Goal: Task Accomplishment & Management: Manage account settings

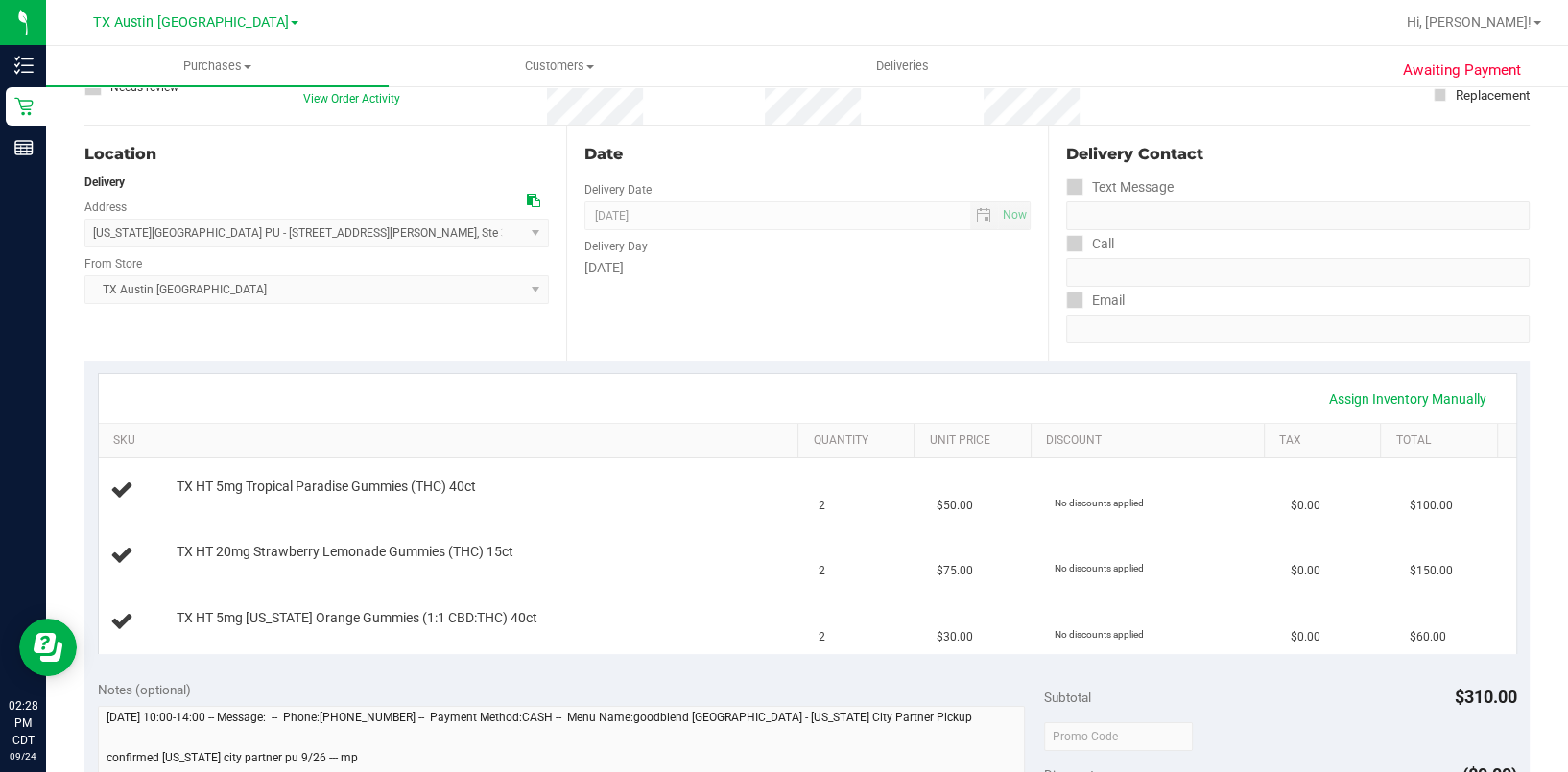
scroll to position [128, 0]
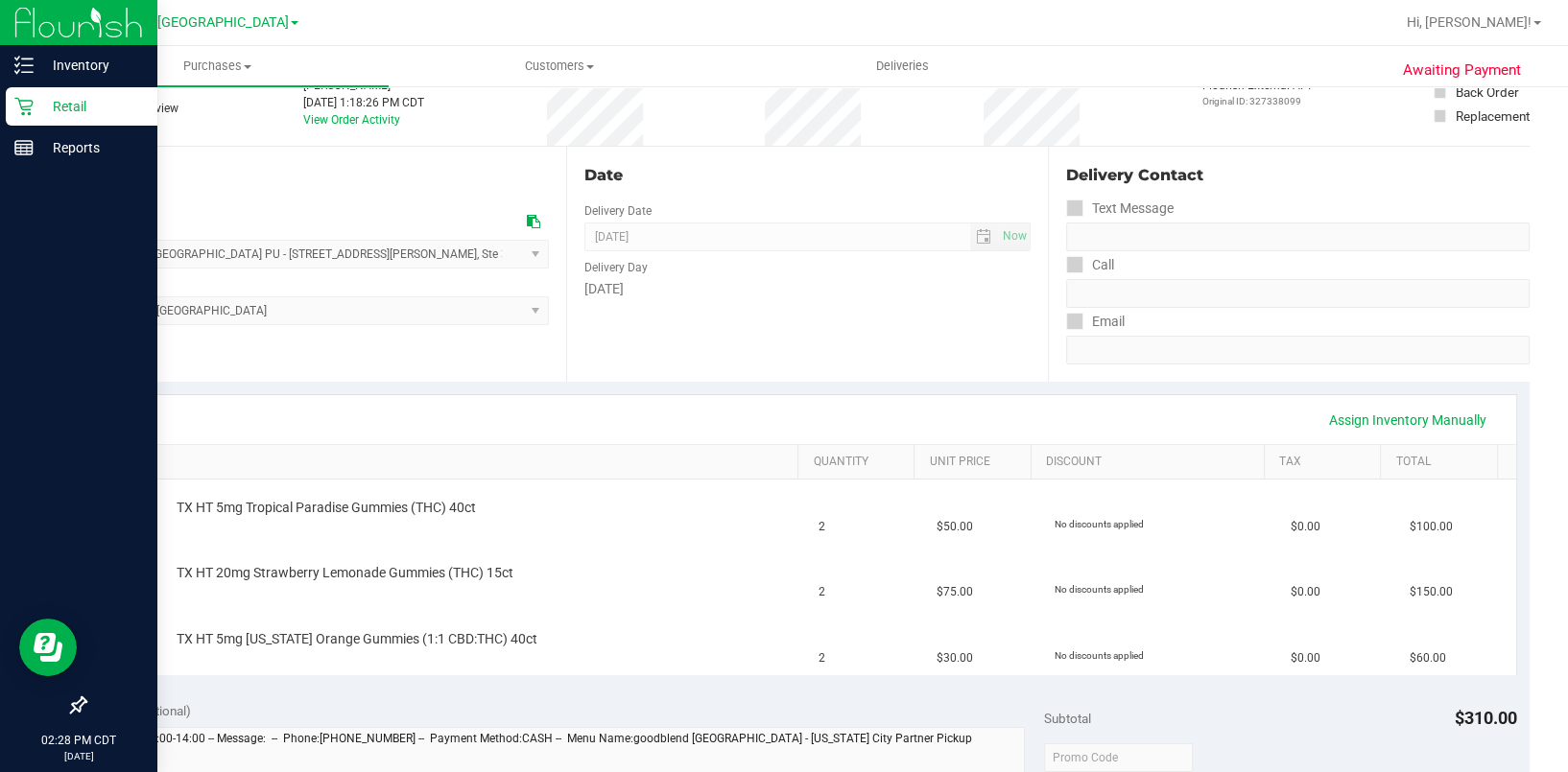
click at [77, 99] on p "Retail" at bounding box center [91, 106] width 115 height 23
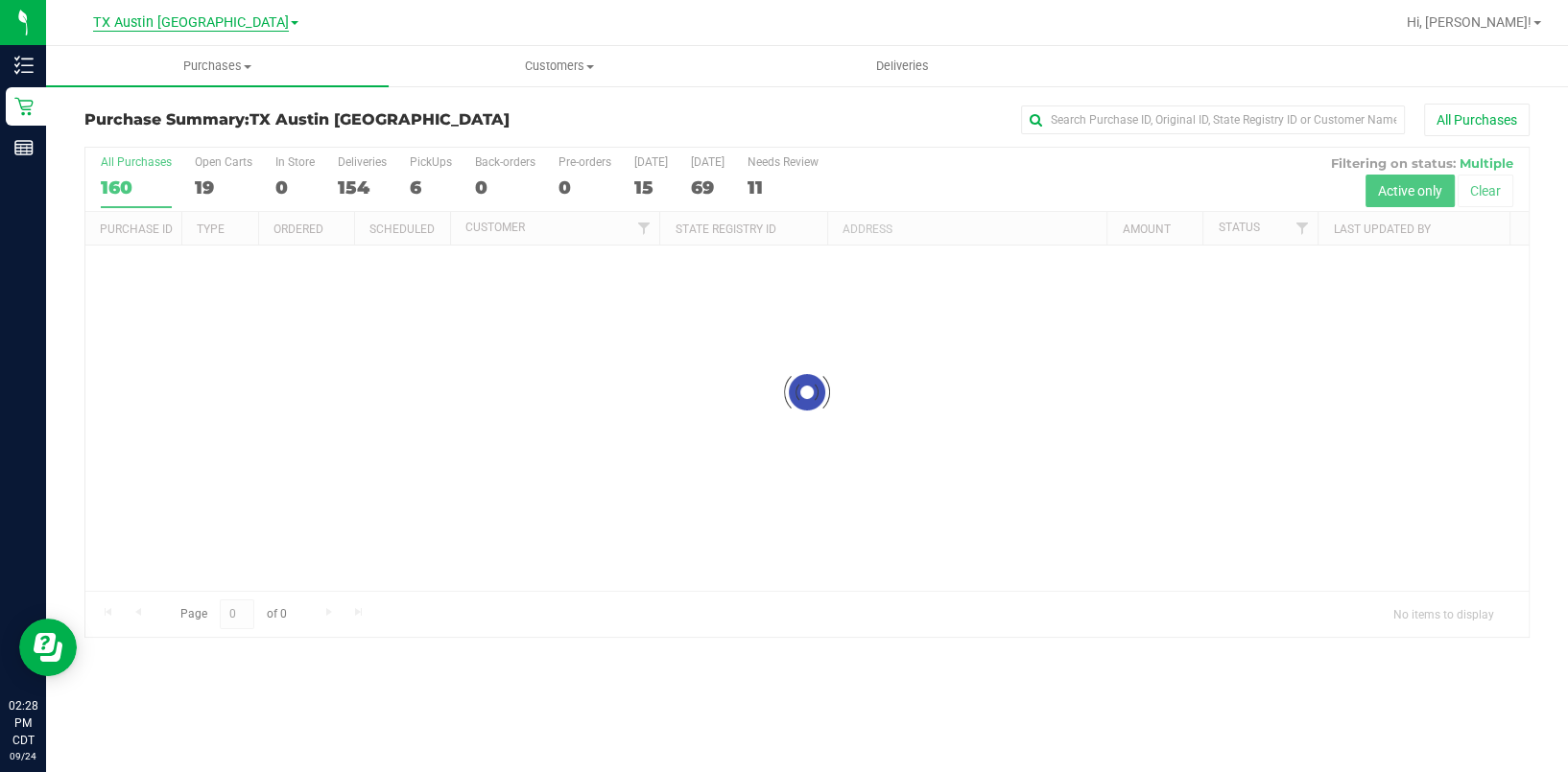
click at [208, 23] on span "TX Austin [GEOGRAPHIC_DATA]" at bounding box center [191, 23] width 196 height 17
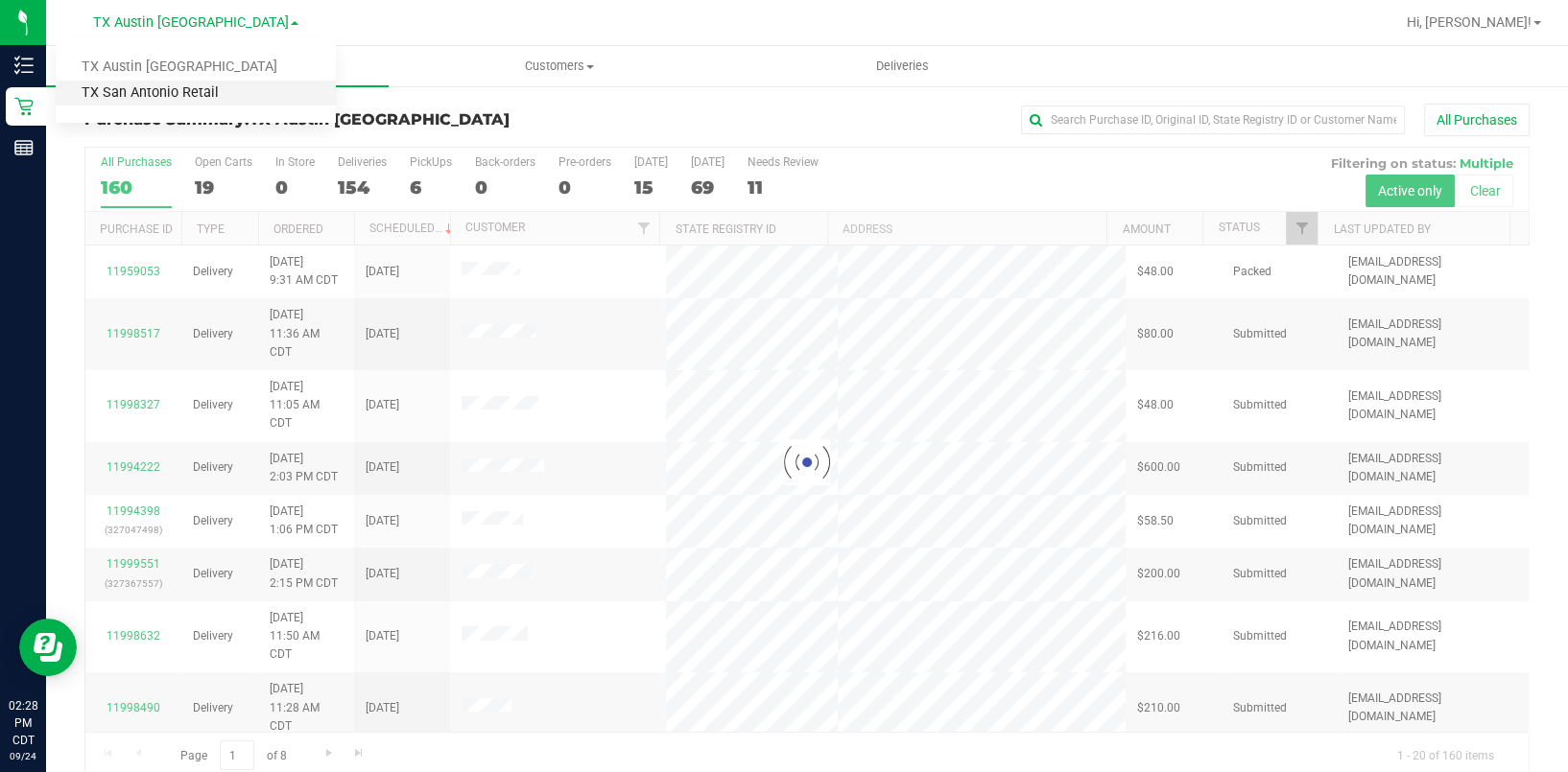
click at [196, 102] on link "TX San Antonio Retail" at bounding box center [195, 93] width 280 height 26
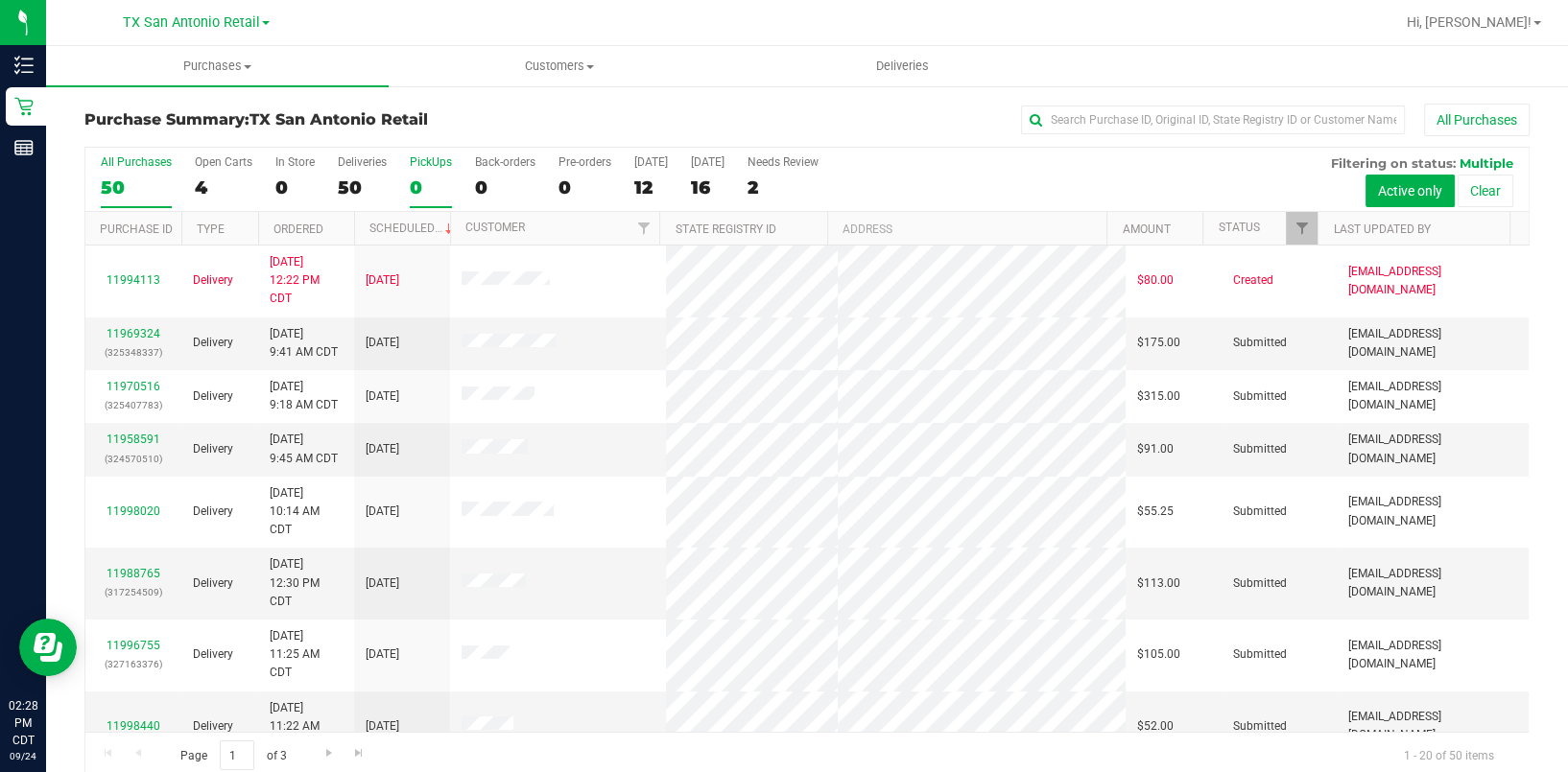
click at [409, 172] on label "PickUps 0" at bounding box center [431, 182] width 43 height 53
click at [0, 0] on input "PickUps 0" at bounding box center [0, 0] width 0 height 0
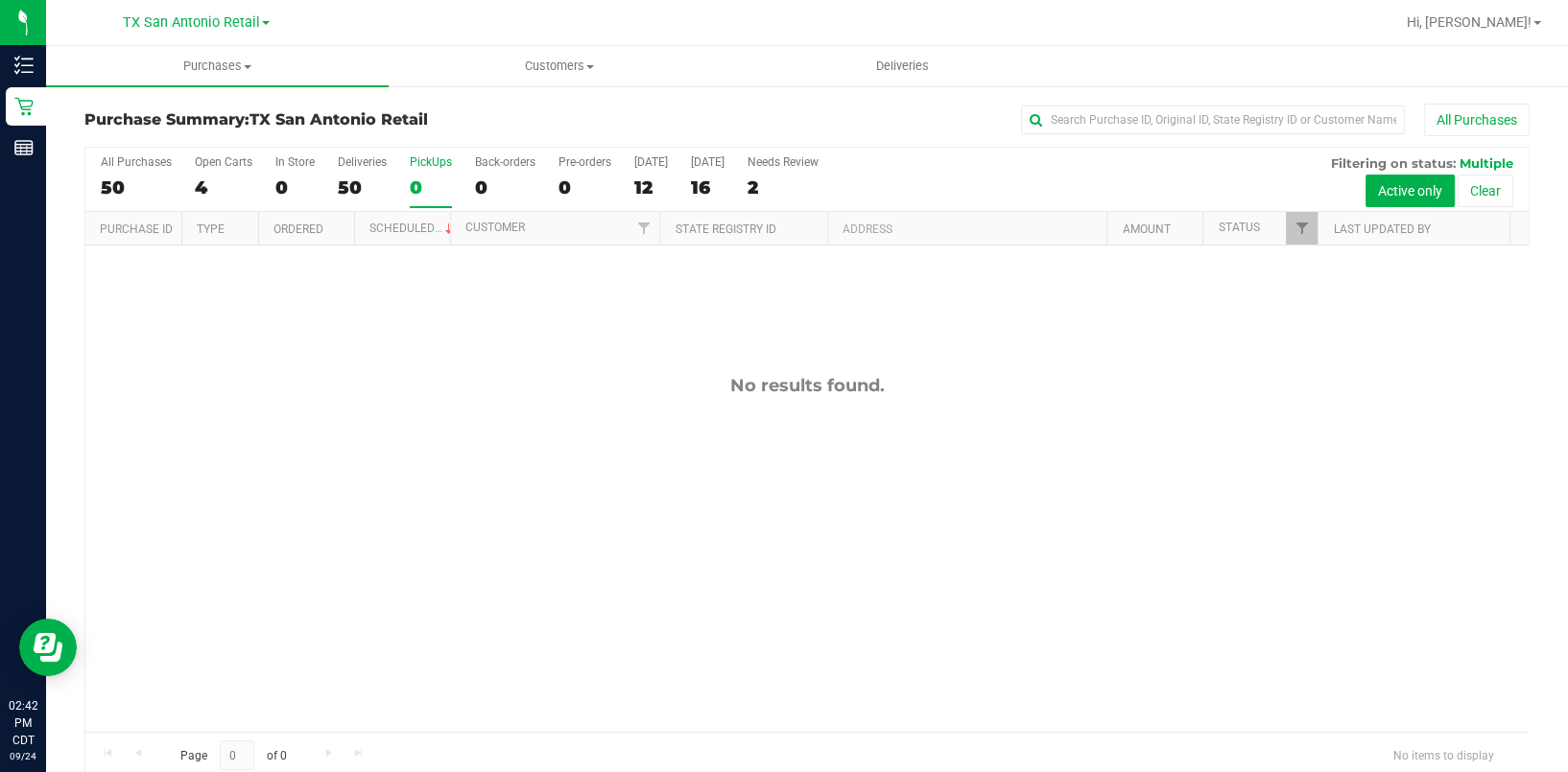
click at [413, 183] on div "0" at bounding box center [431, 187] width 43 height 22
click at [0, 0] on input "PickUps 0" at bounding box center [0, 0] width 0 height 0
click at [240, 26] on span "TX San Antonio Retail" at bounding box center [192, 23] width 137 height 17
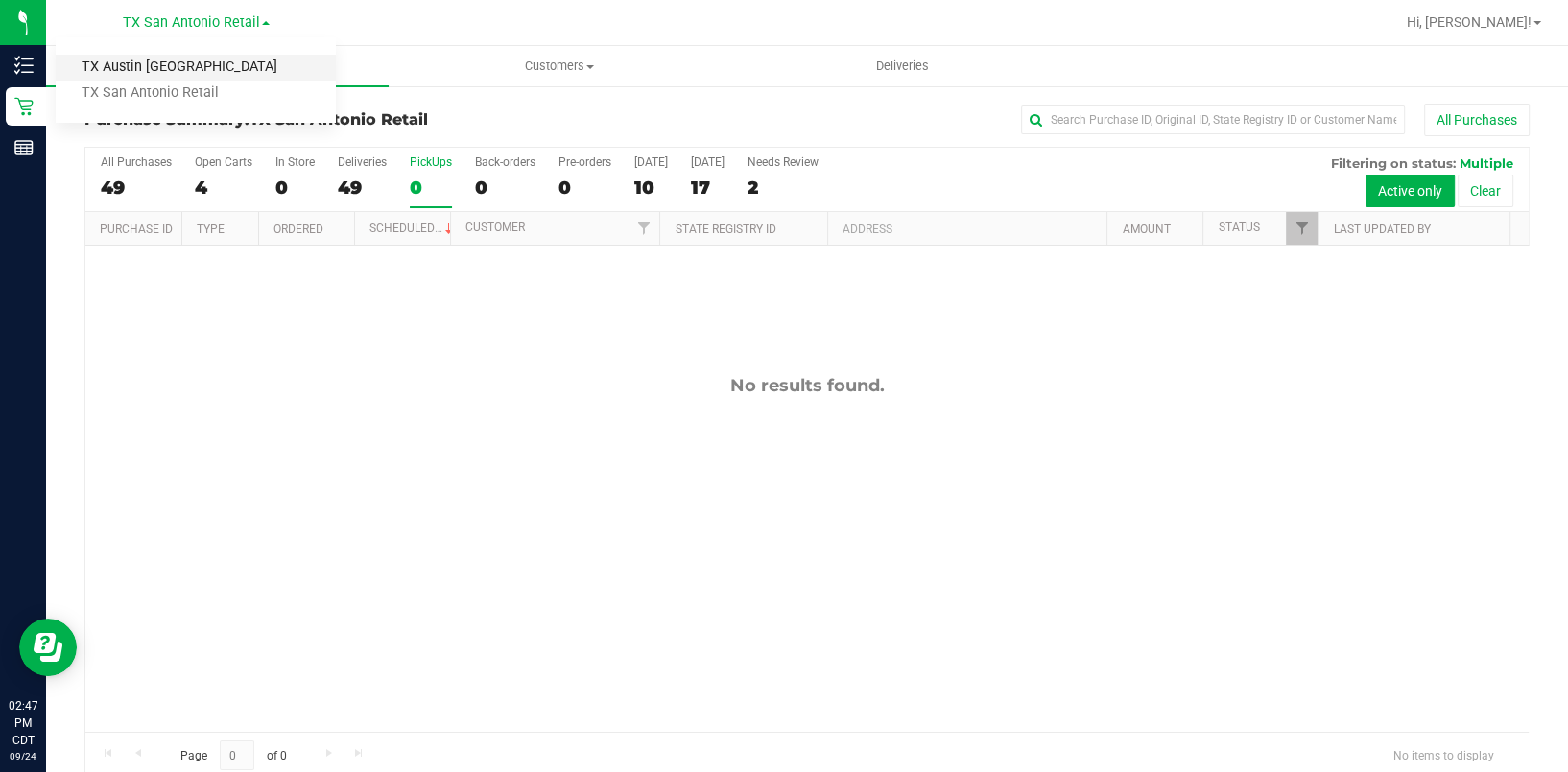
drag, startPoint x: 240, startPoint y: 26, endPoint x: 195, endPoint y: 74, distance: 65.8
click at [195, 74] on link "TX Austin [GEOGRAPHIC_DATA]" at bounding box center [195, 67] width 280 height 26
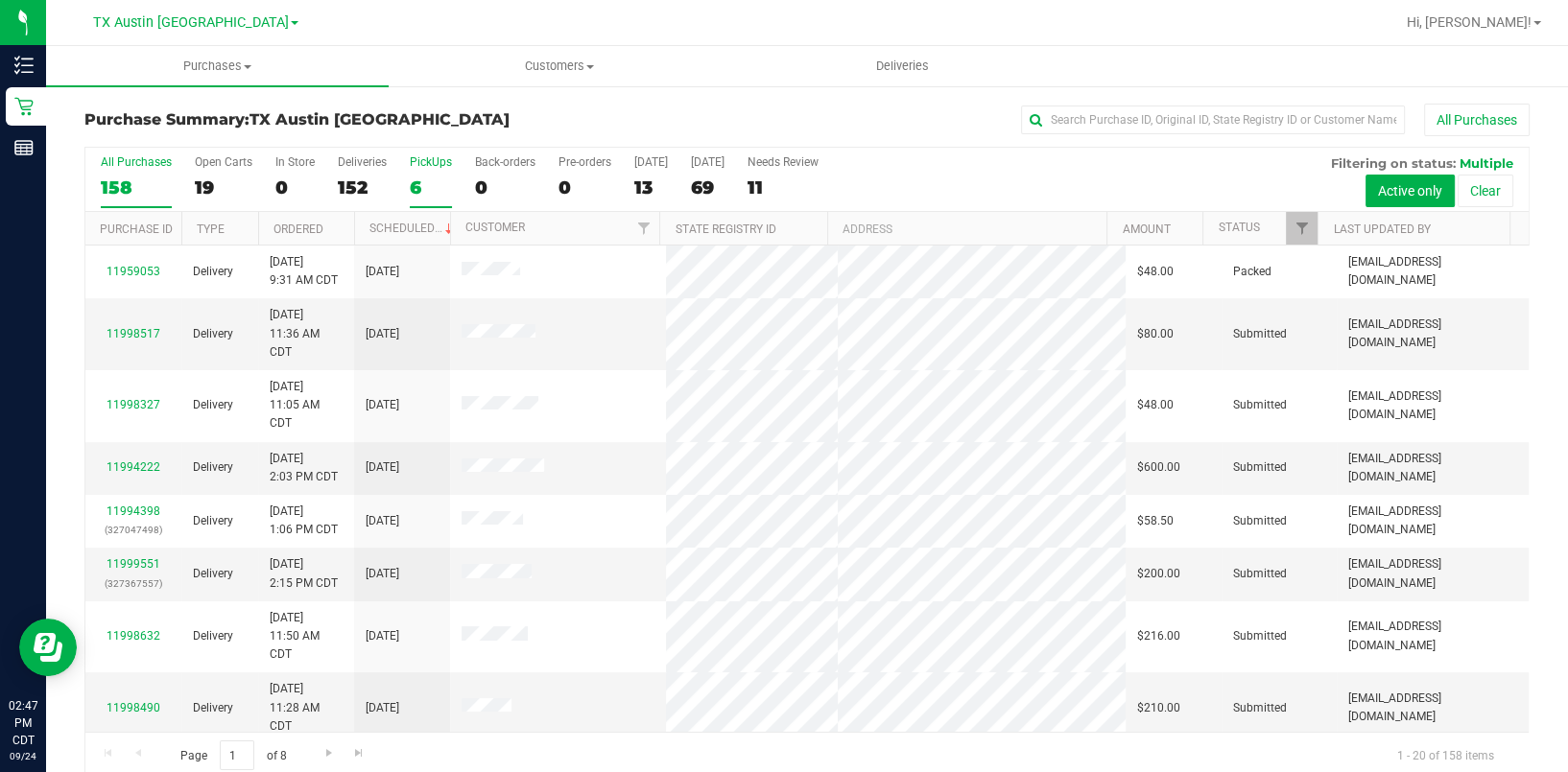
click at [409, 162] on div "PickUps" at bounding box center [431, 163] width 43 height 14
click at [0, 0] on input "PickUps 6" at bounding box center [0, 0] width 0 height 0
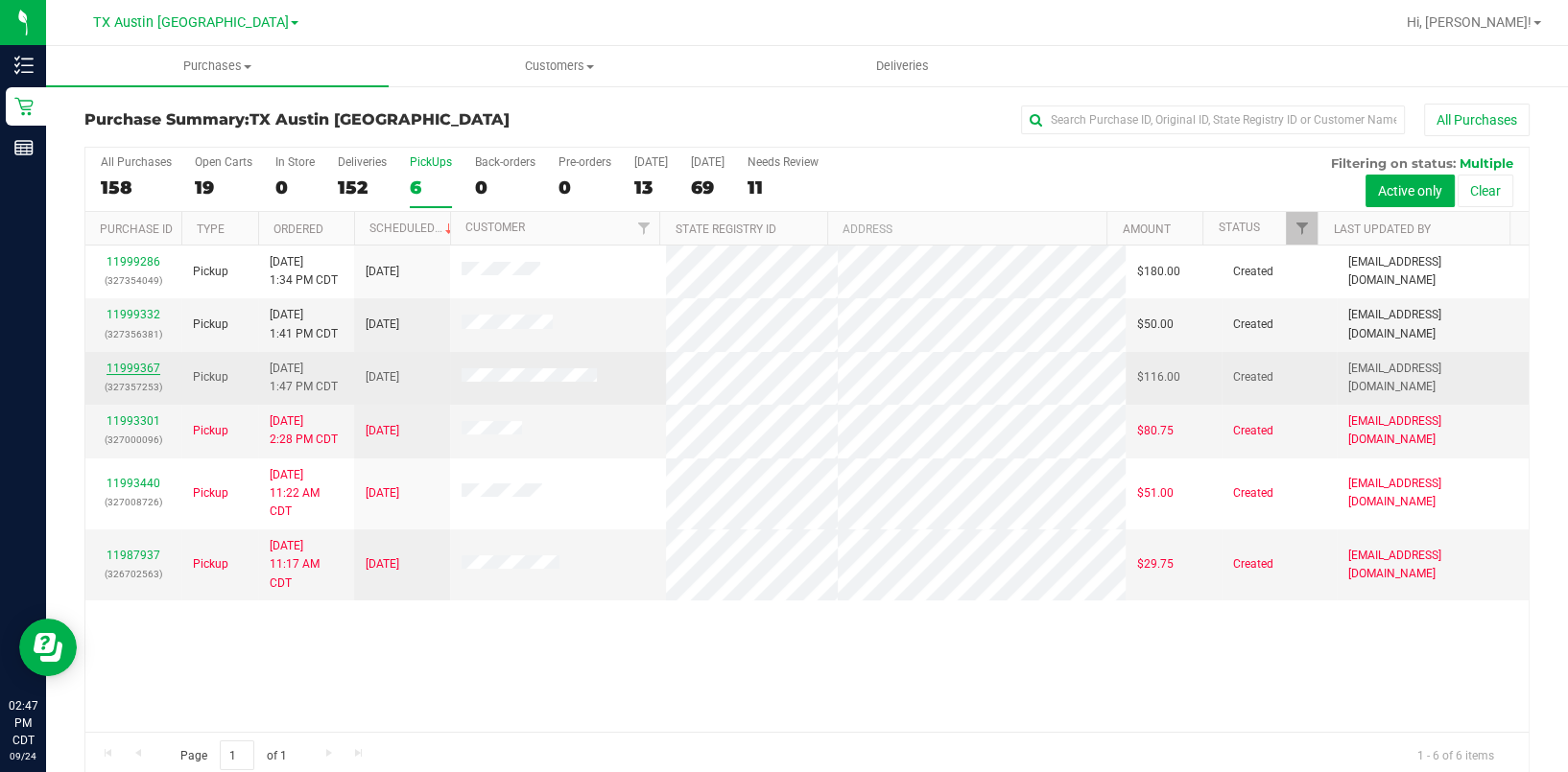
click at [151, 367] on link "11999367" at bounding box center [134, 369] width 54 height 14
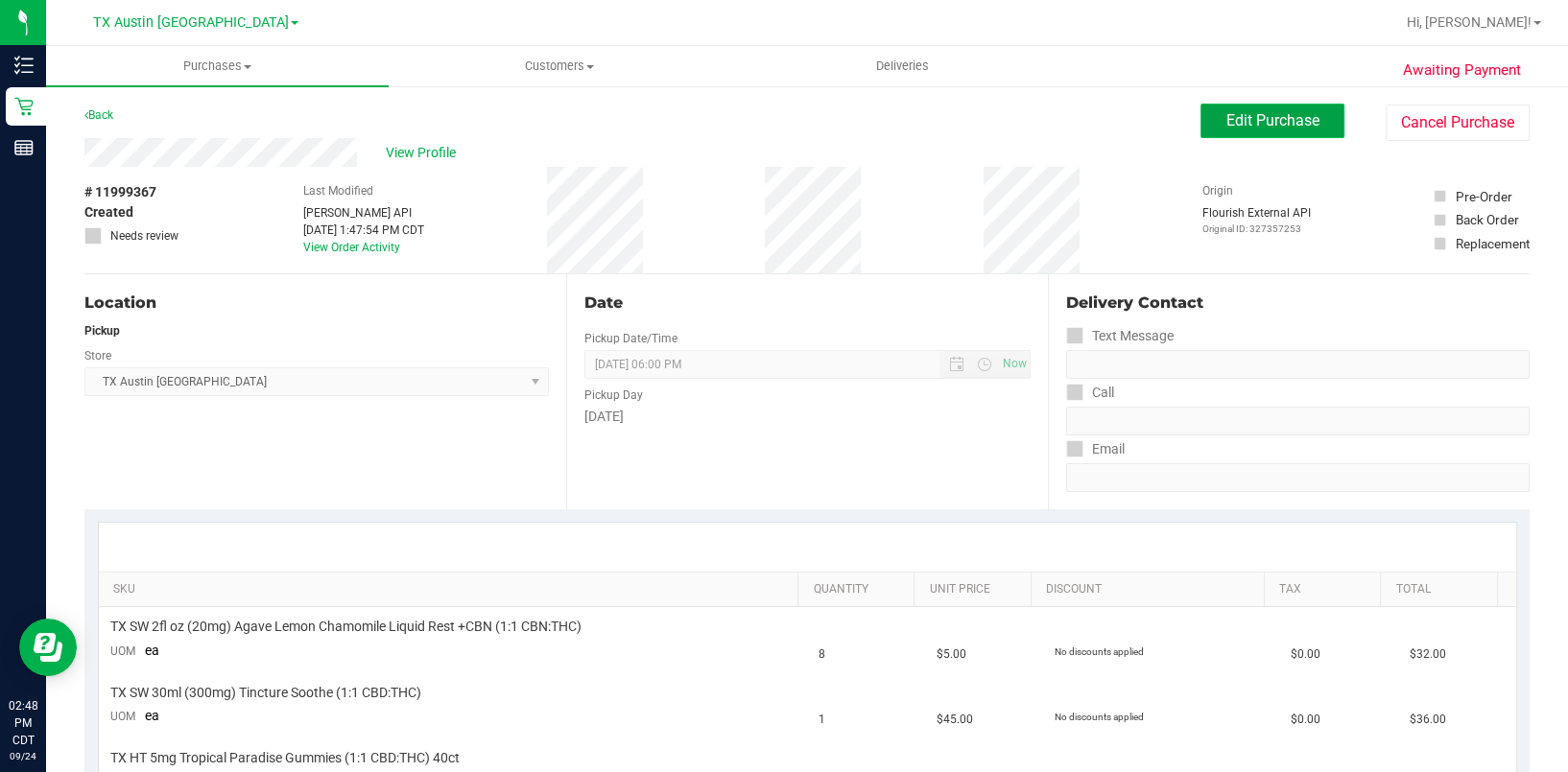
click at [1256, 124] on span "Edit Purchase" at bounding box center [1273, 120] width 93 height 18
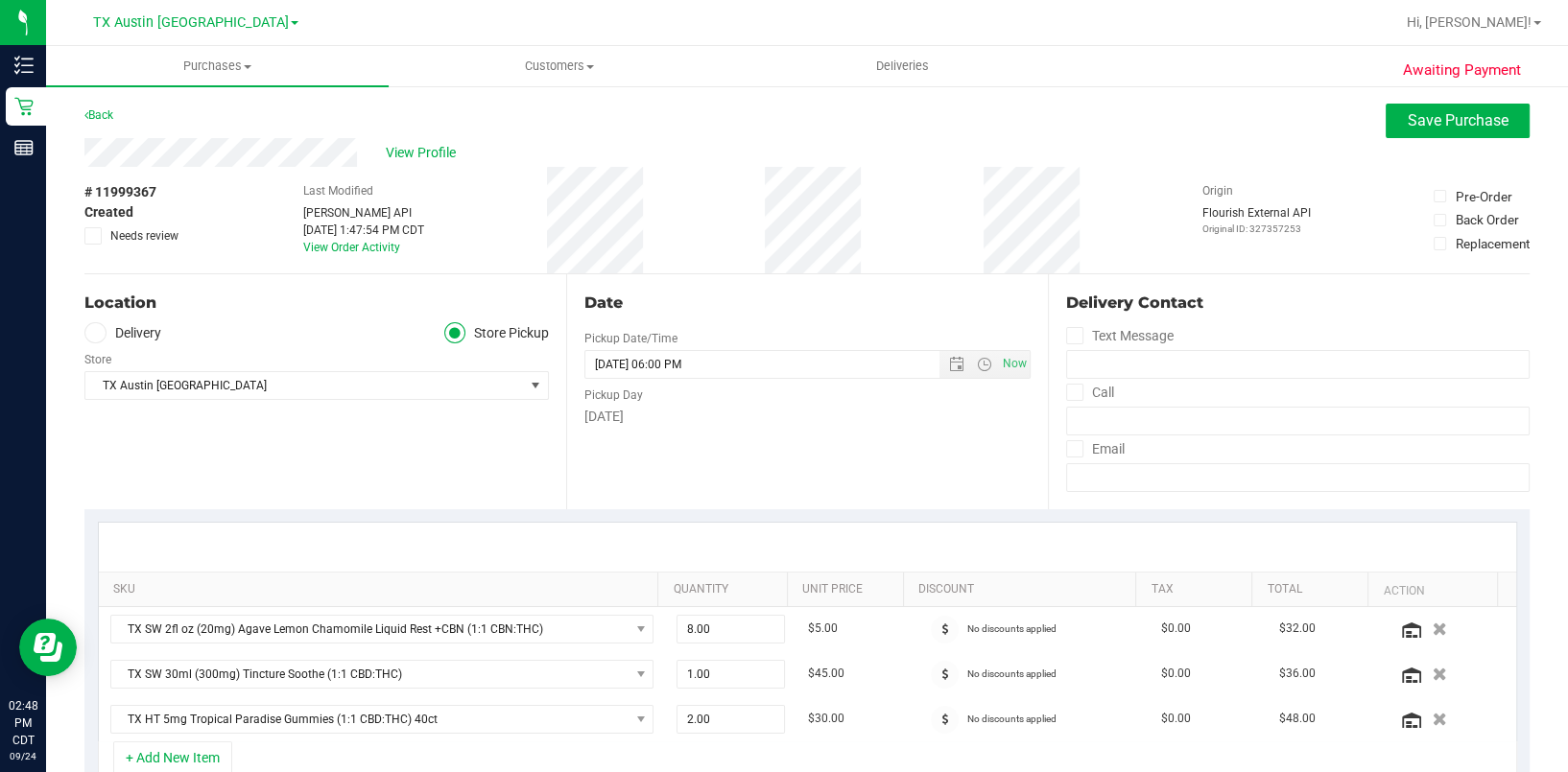
click at [145, 337] on label "Delivery" at bounding box center [122, 333] width 76 height 22
click at [0, 0] on input "Delivery" at bounding box center [0, 0] width 0 height 0
click at [159, 432] on span "TX Austin [GEOGRAPHIC_DATA]" at bounding box center [304, 442] width 438 height 27
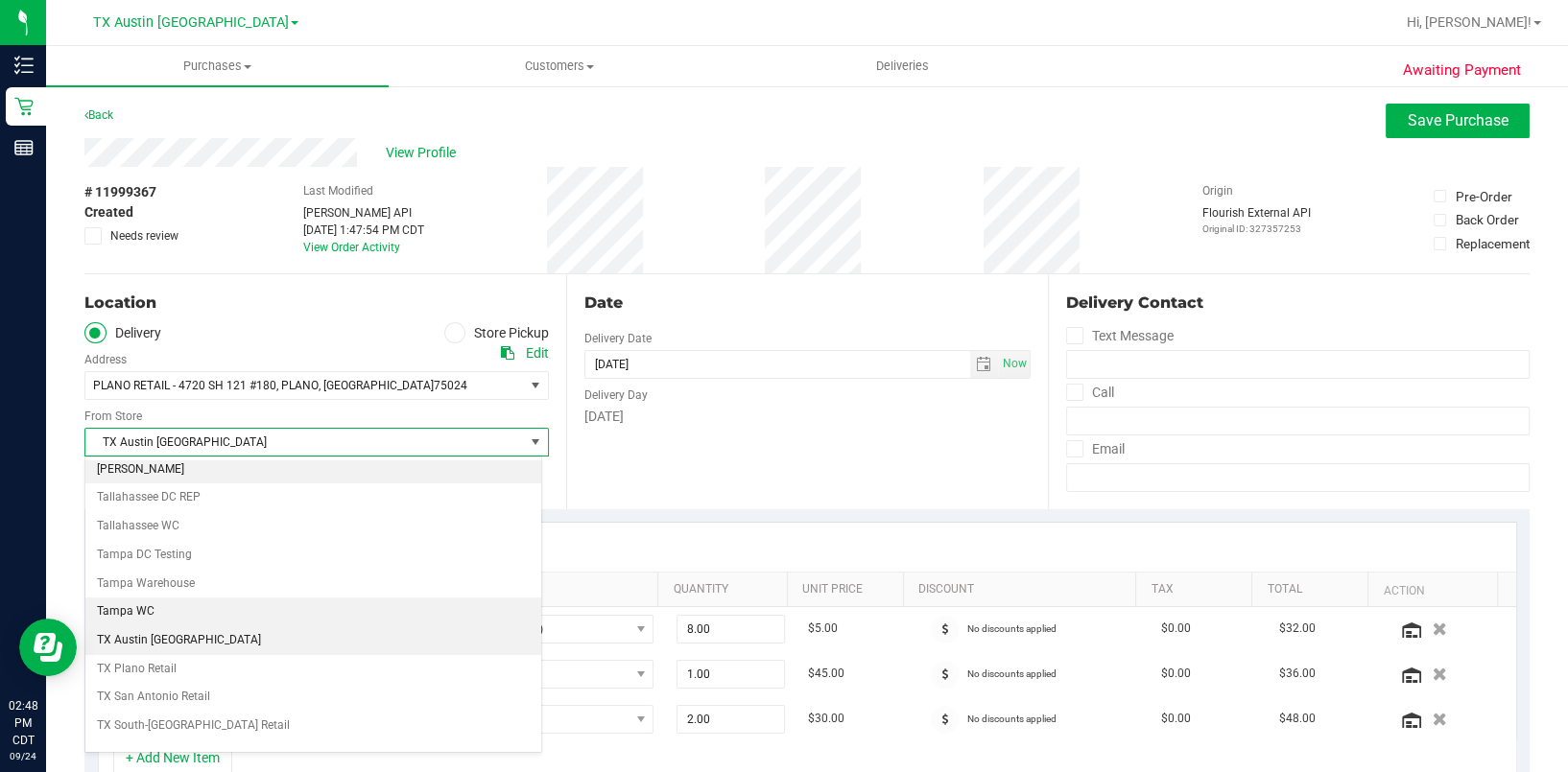
scroll to position [1381, 0]
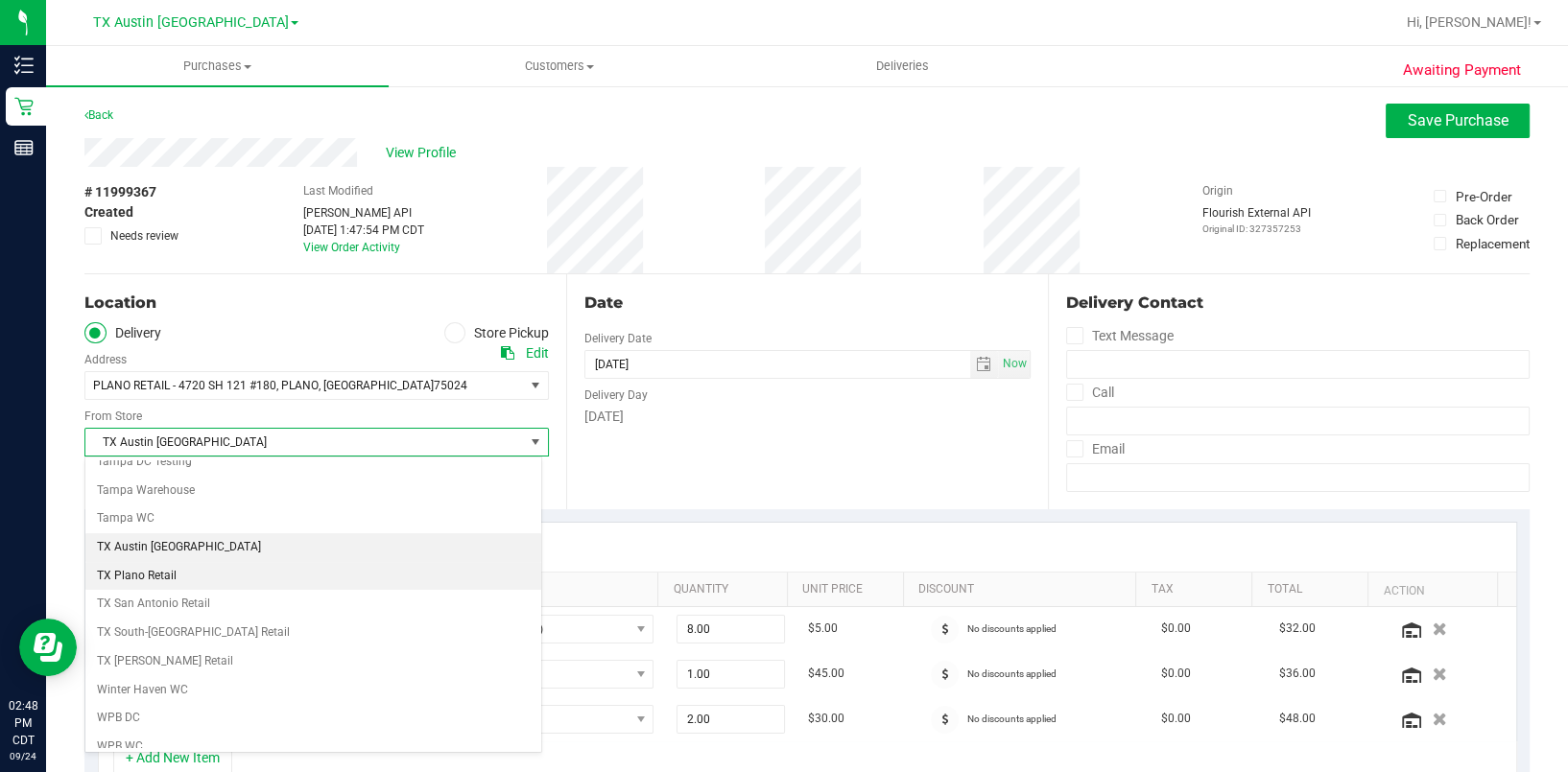
click at [215, 569] on li "TX Plano Retail" at bounding box center [313, 577] width 456 height 29
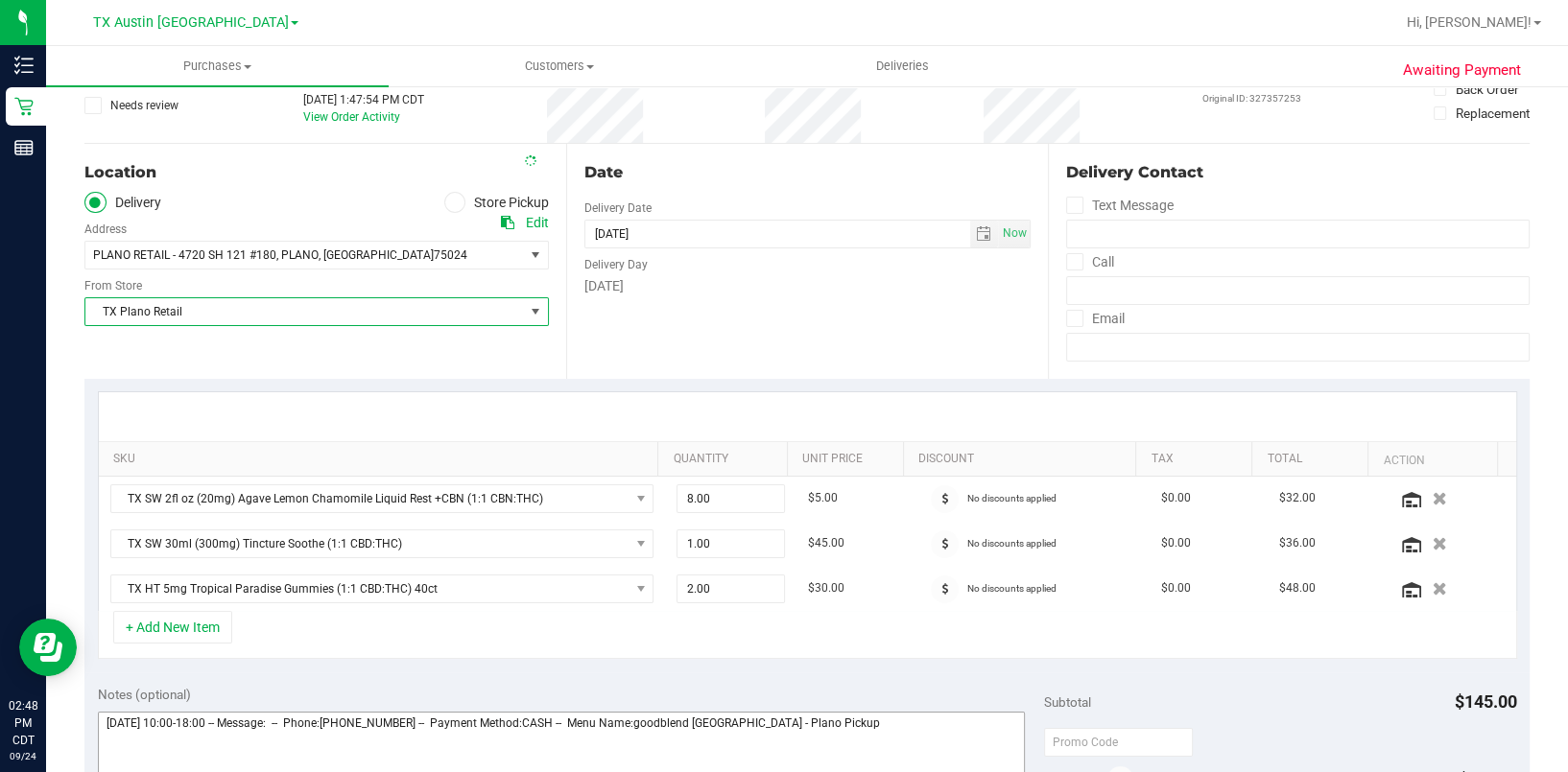
scroll to position [255, 0]
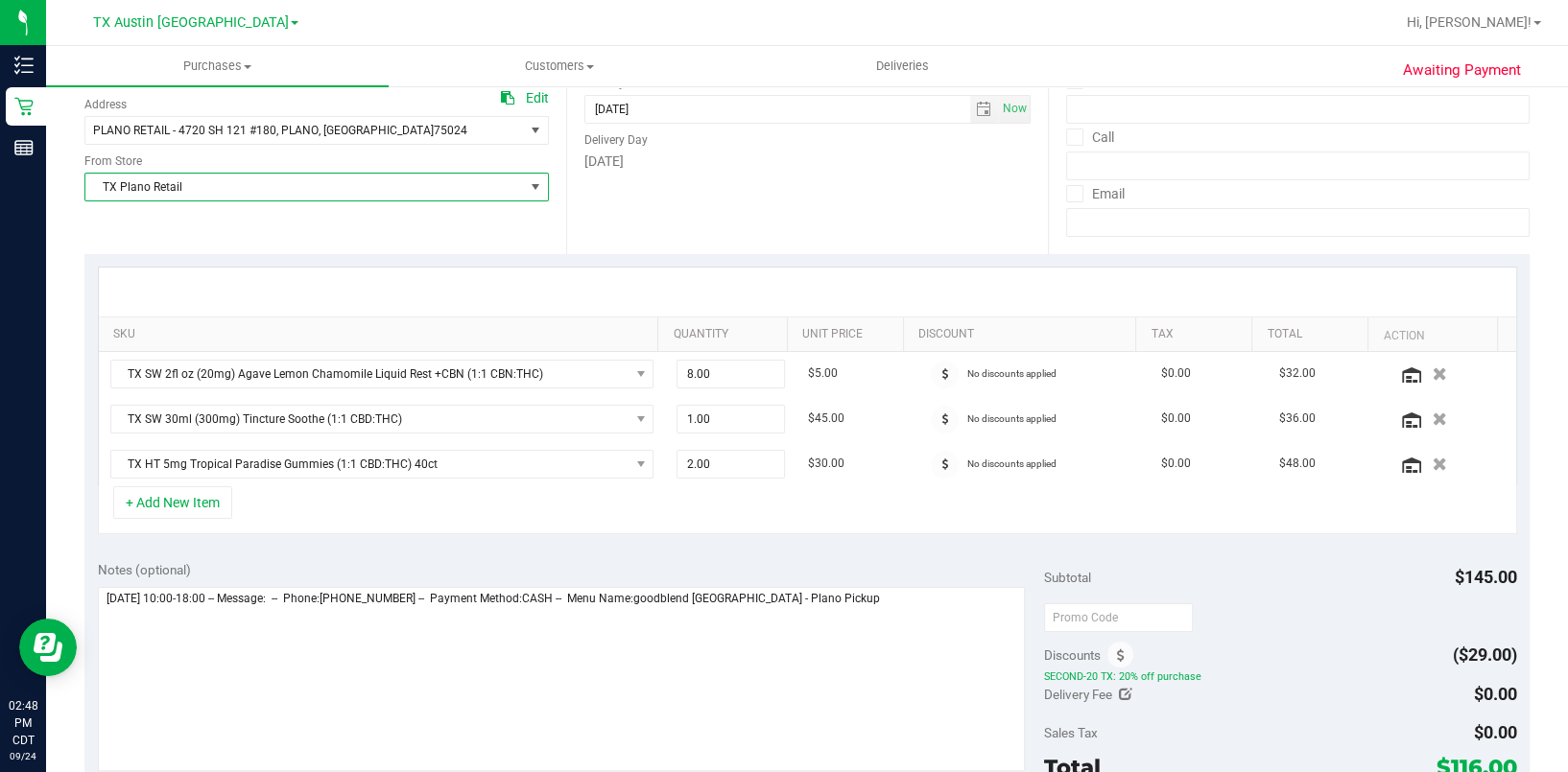
click at [1043, 663] on span "Discounts" at bounding box center [1071, 655] width 56 height 35
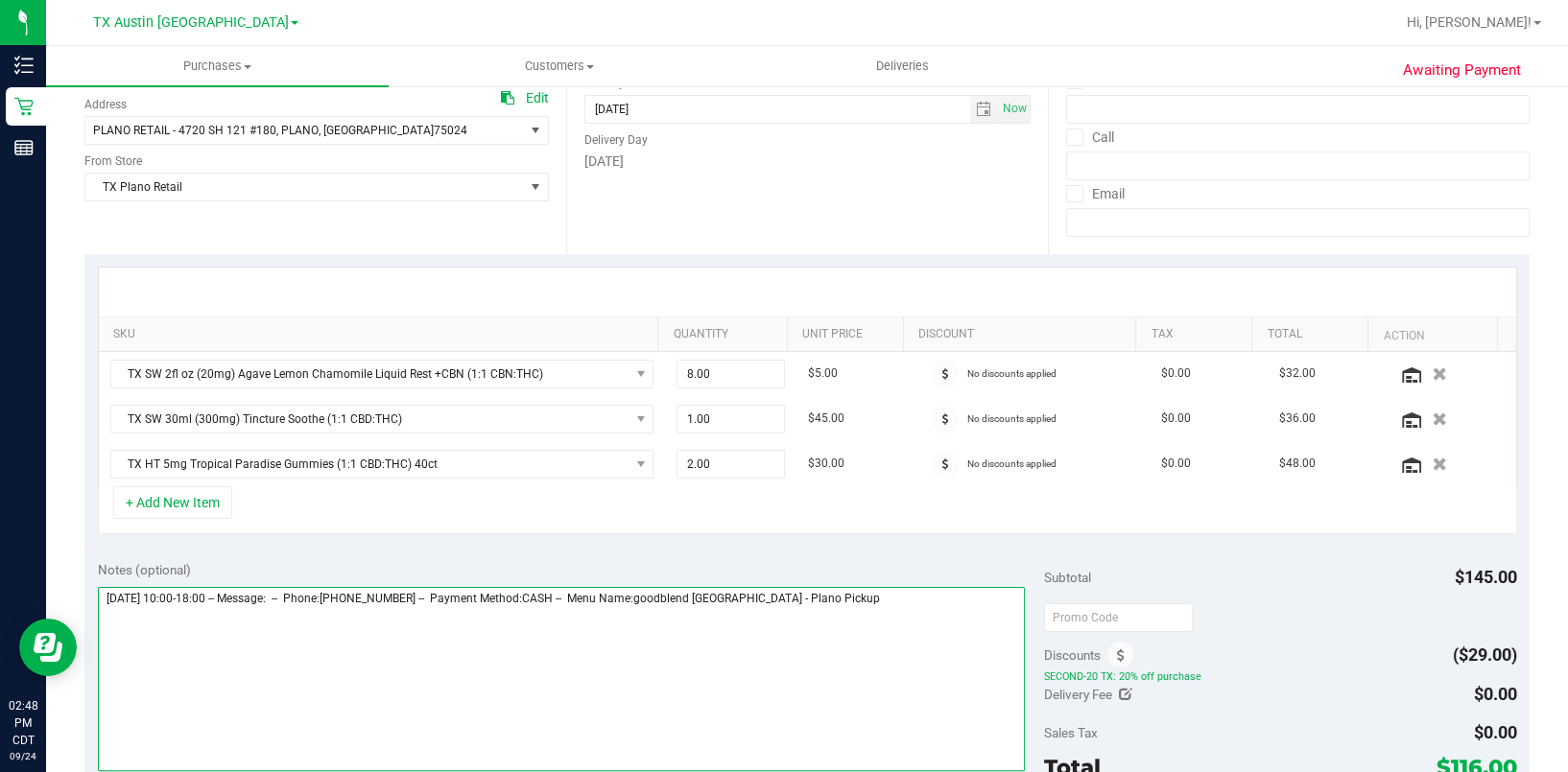
click at [1005, 666] on textarea at bounding box center [560, 679] width 926 height 184
click at [766, 663] on textarea at bounding box center [560, 679] width 926 height 184
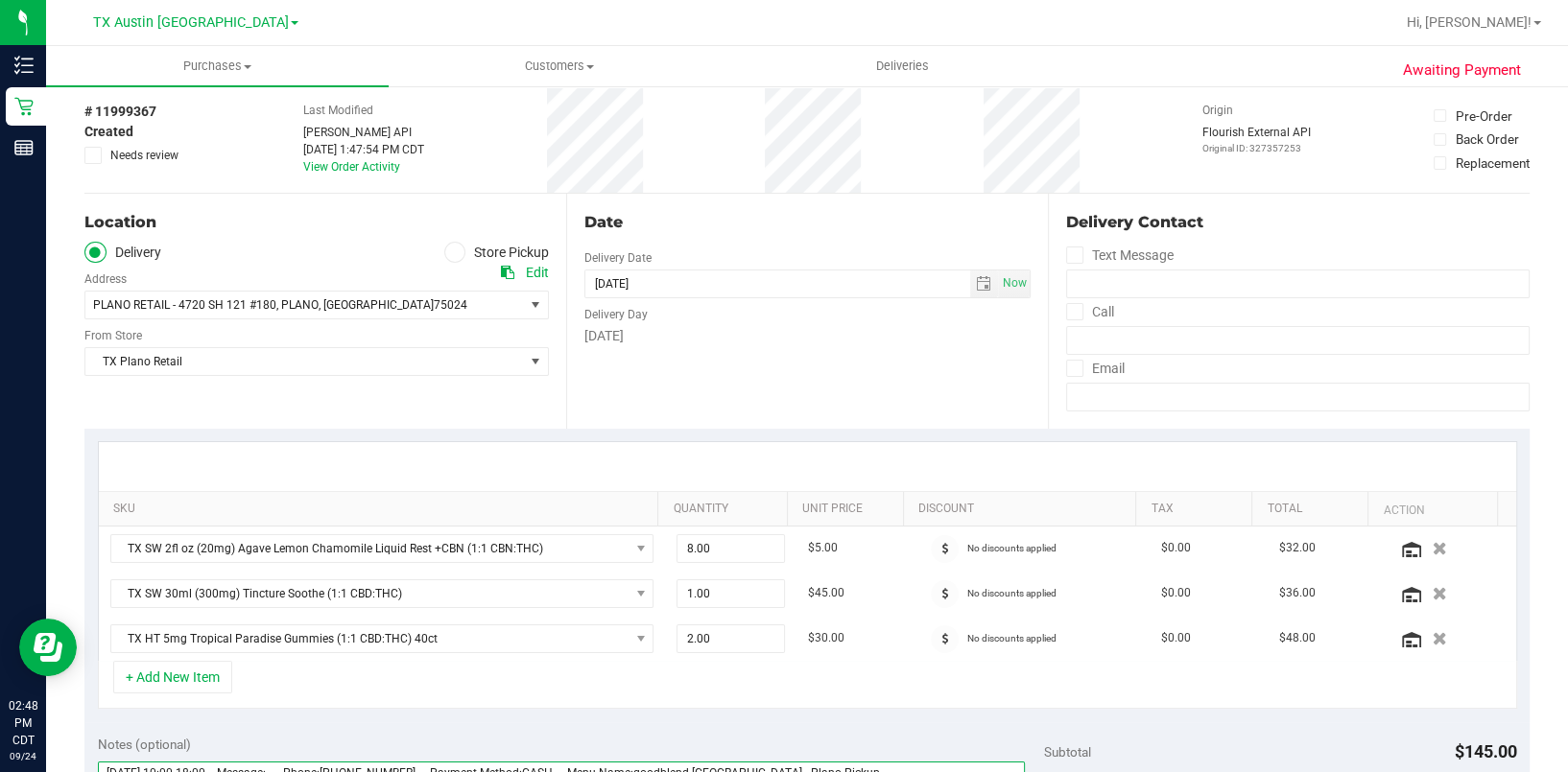
scroll to position [0, 0]
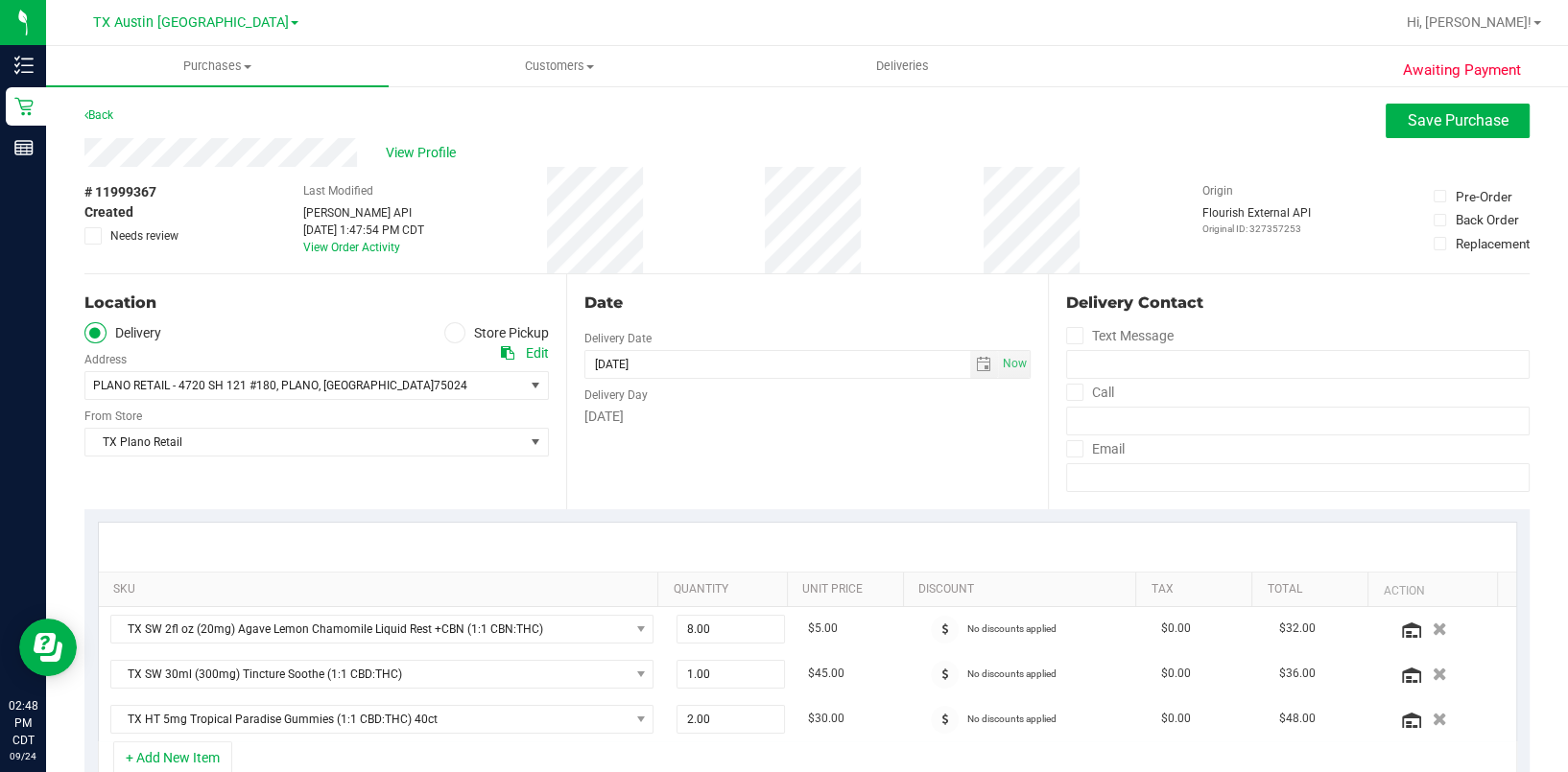
type textarea "[DATE] 10:00-18:00 -- Message: -- Phone:[PHONE_NUMBER] -- Payment Method:CASH -…"
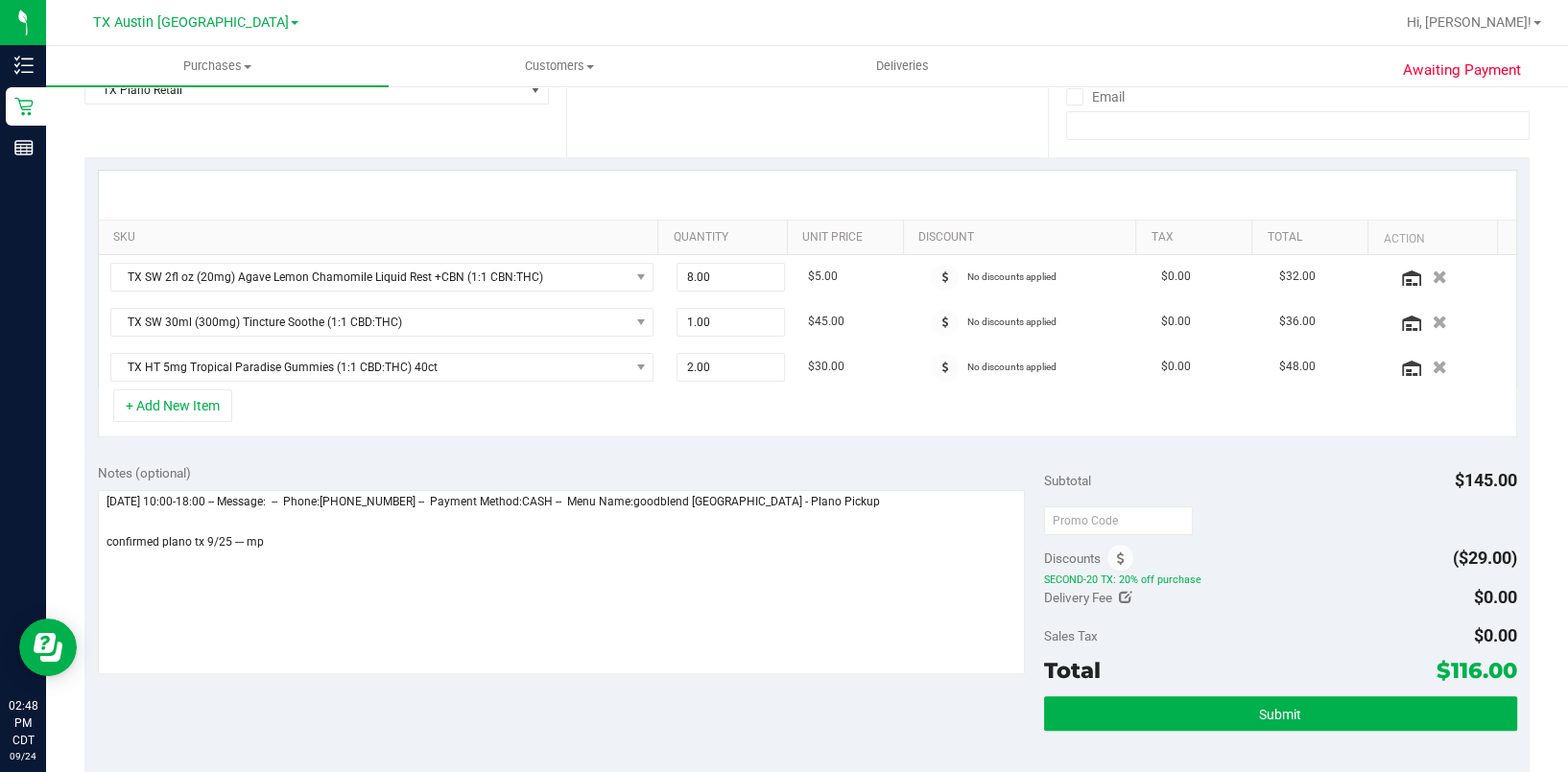
scroll to position [638, 0]
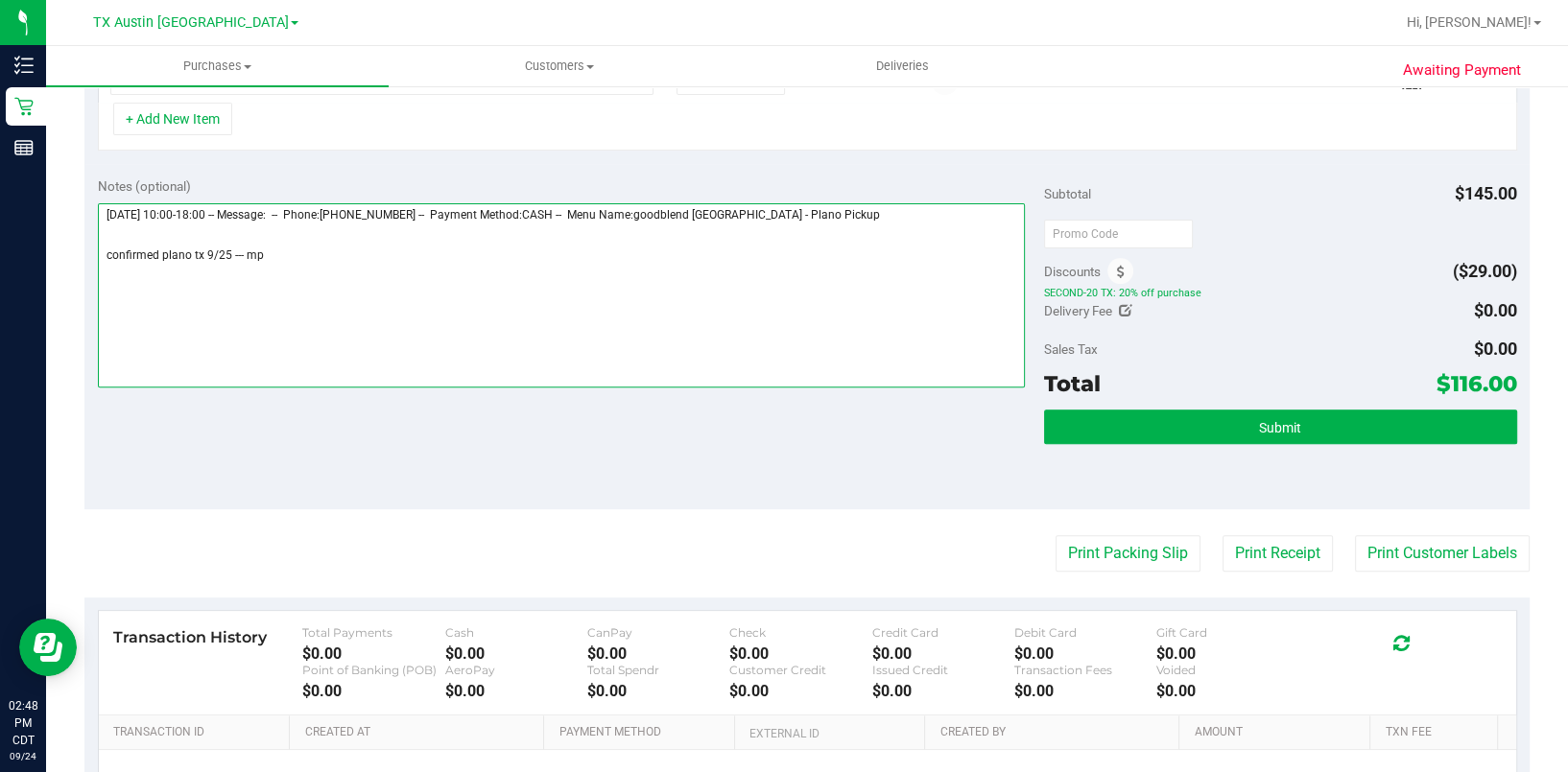
click at [362, 303] on textarea at bounding box center [560, 295] width 926 height 184
click at [365, 302] on textarea at bounding box center [560, 295] width 926 height 184
click at [366, 302] on textarea at bounding box center [560, 295] width 926 height 184
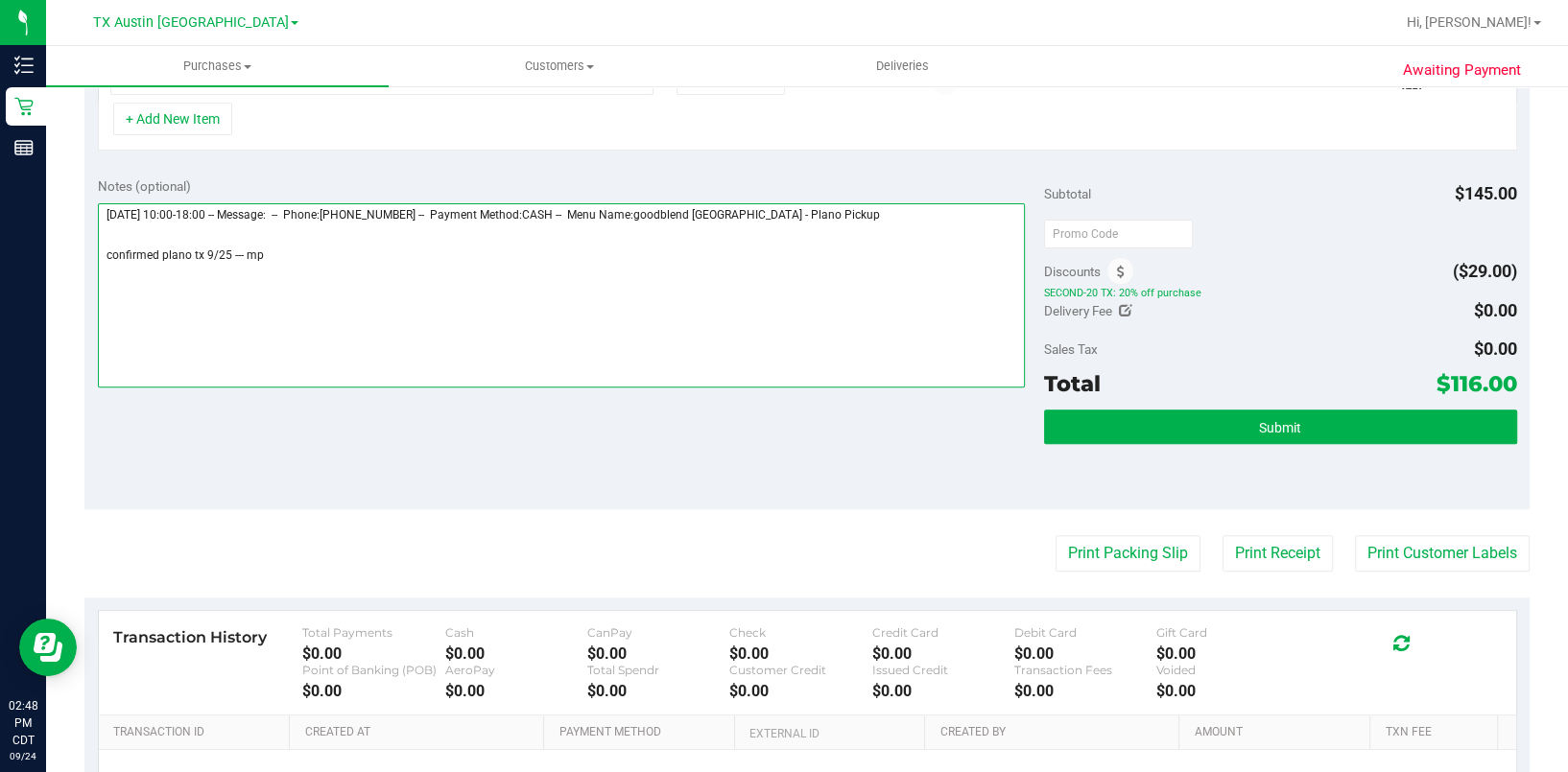
click at [366, 302] on textarea at bounding box center [560, 295] width 926 height 184
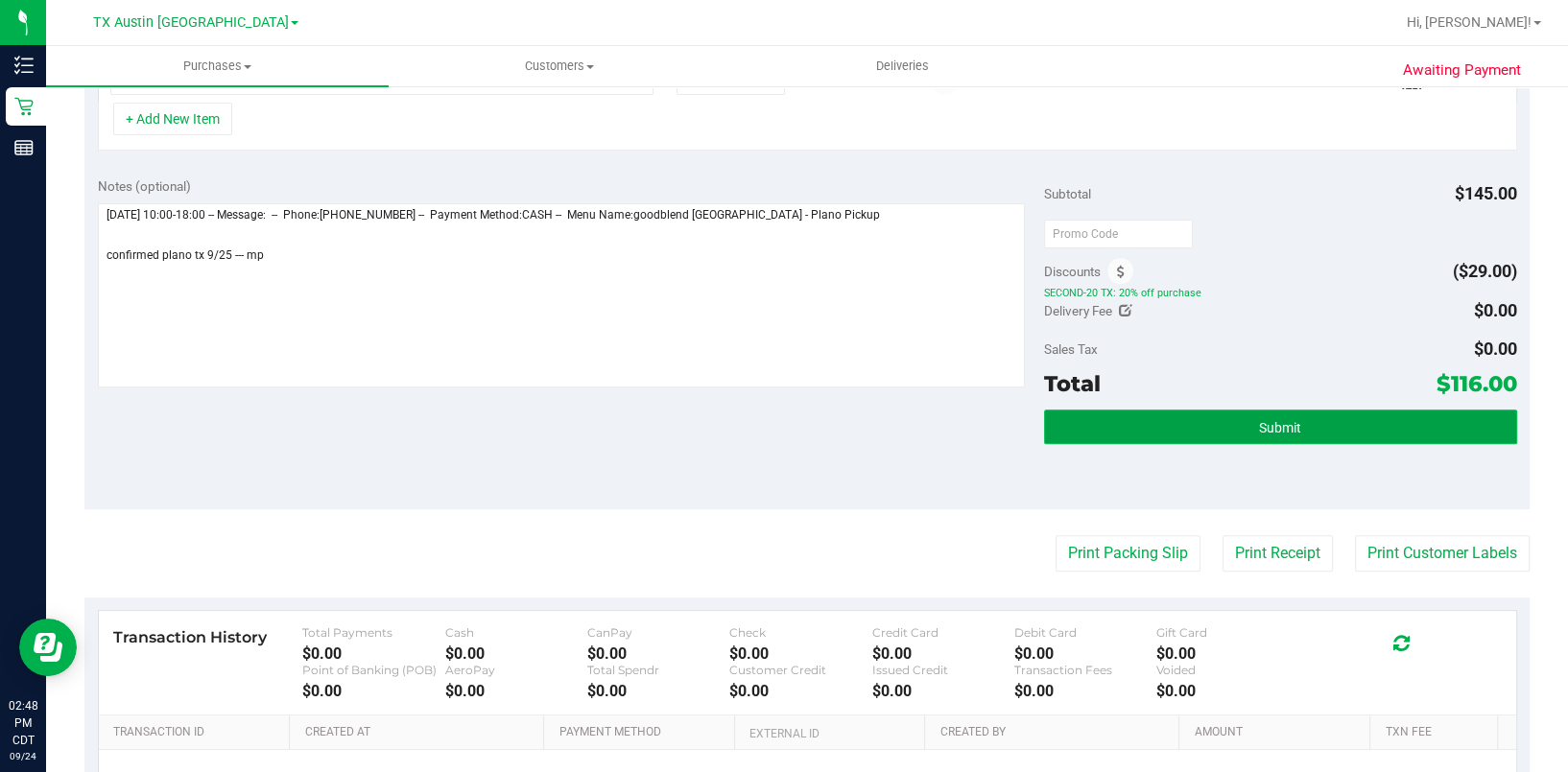
click at [1164, 414] on button "Submit" at bounding box center [1280, 427] width 473 height 35
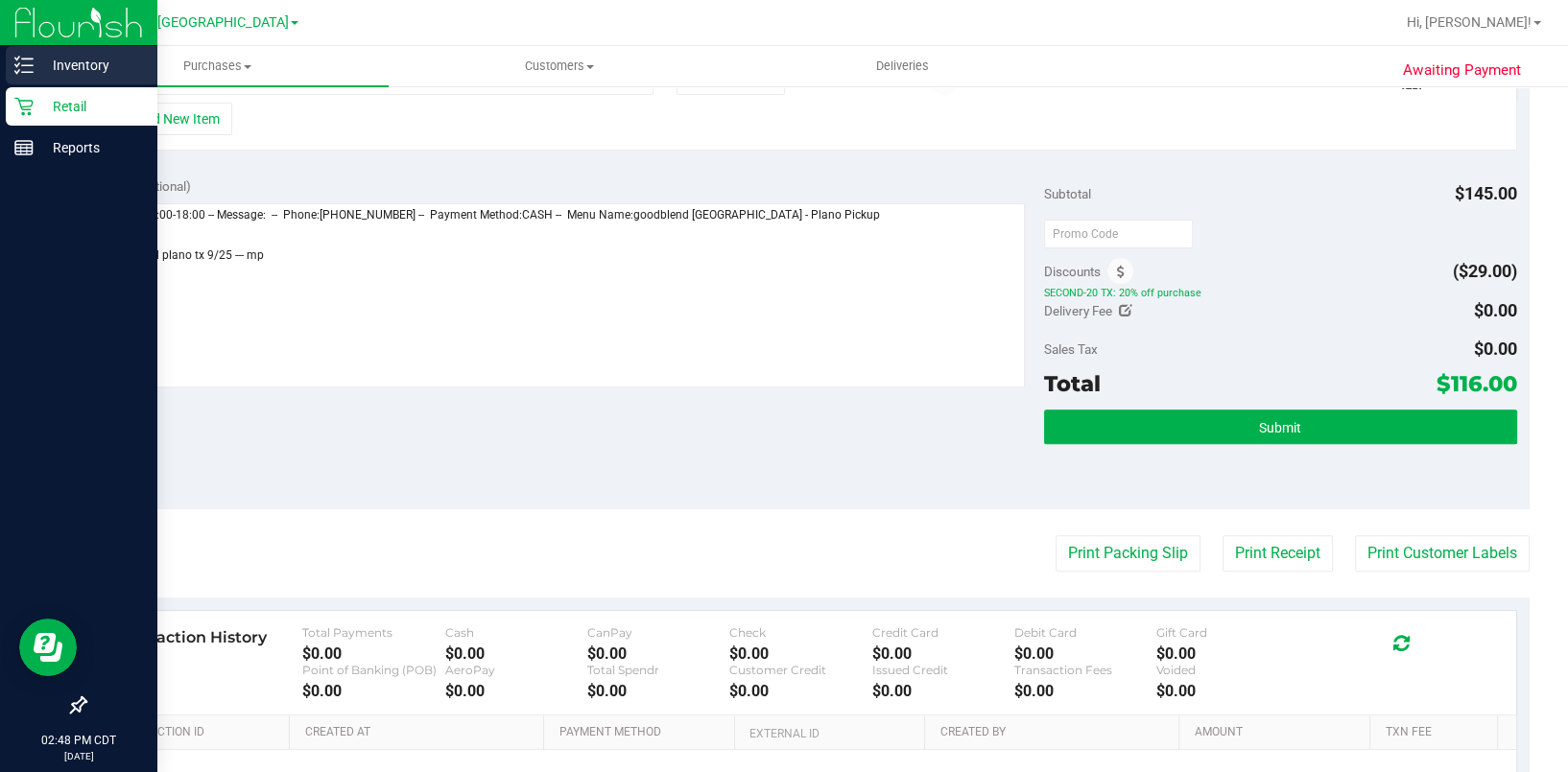
scroll to position [609, 0]
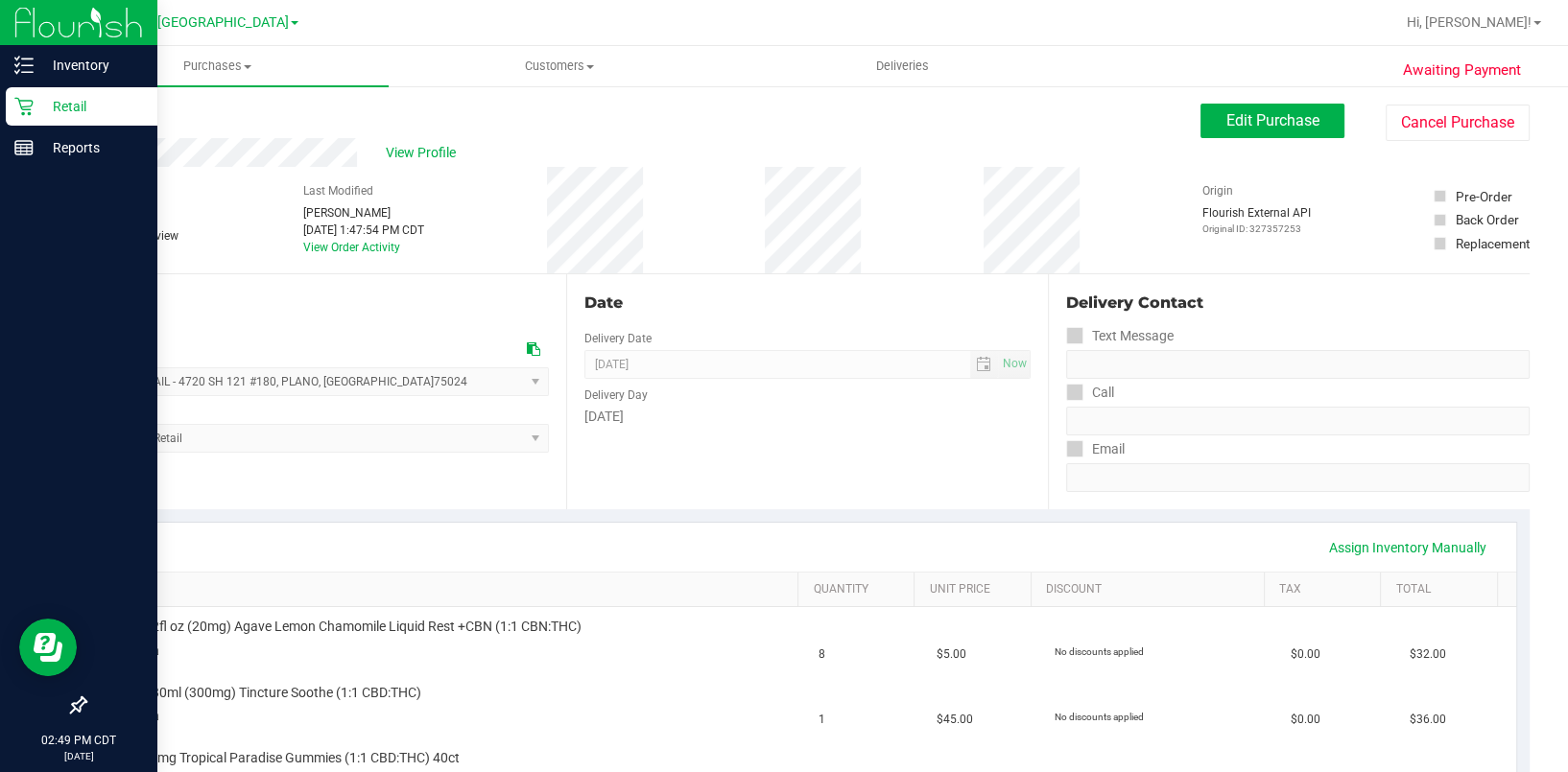
click at [41, 105] on p "Retail" at bounding box center [91, 106] width 115 height 23
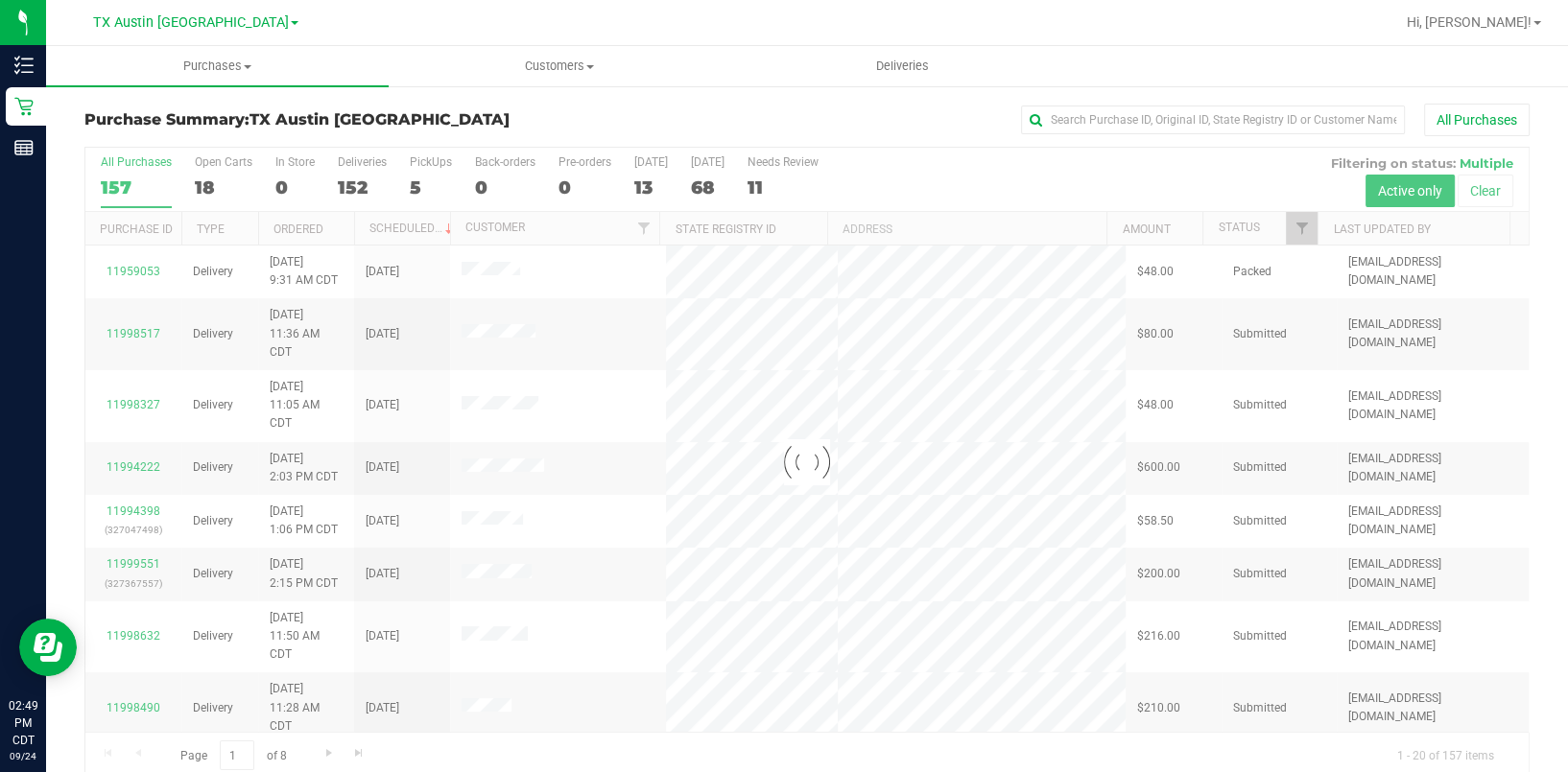
click at [412, 191] on div at bounding box center [806, 462] width 1443 height 630
click at [410, 186] on div "5" at bounding box center [431, 187] width 43 height 22
click at [0, 0] on input "PickUps 5" at bounding box center [0, 0] width 0 height 0
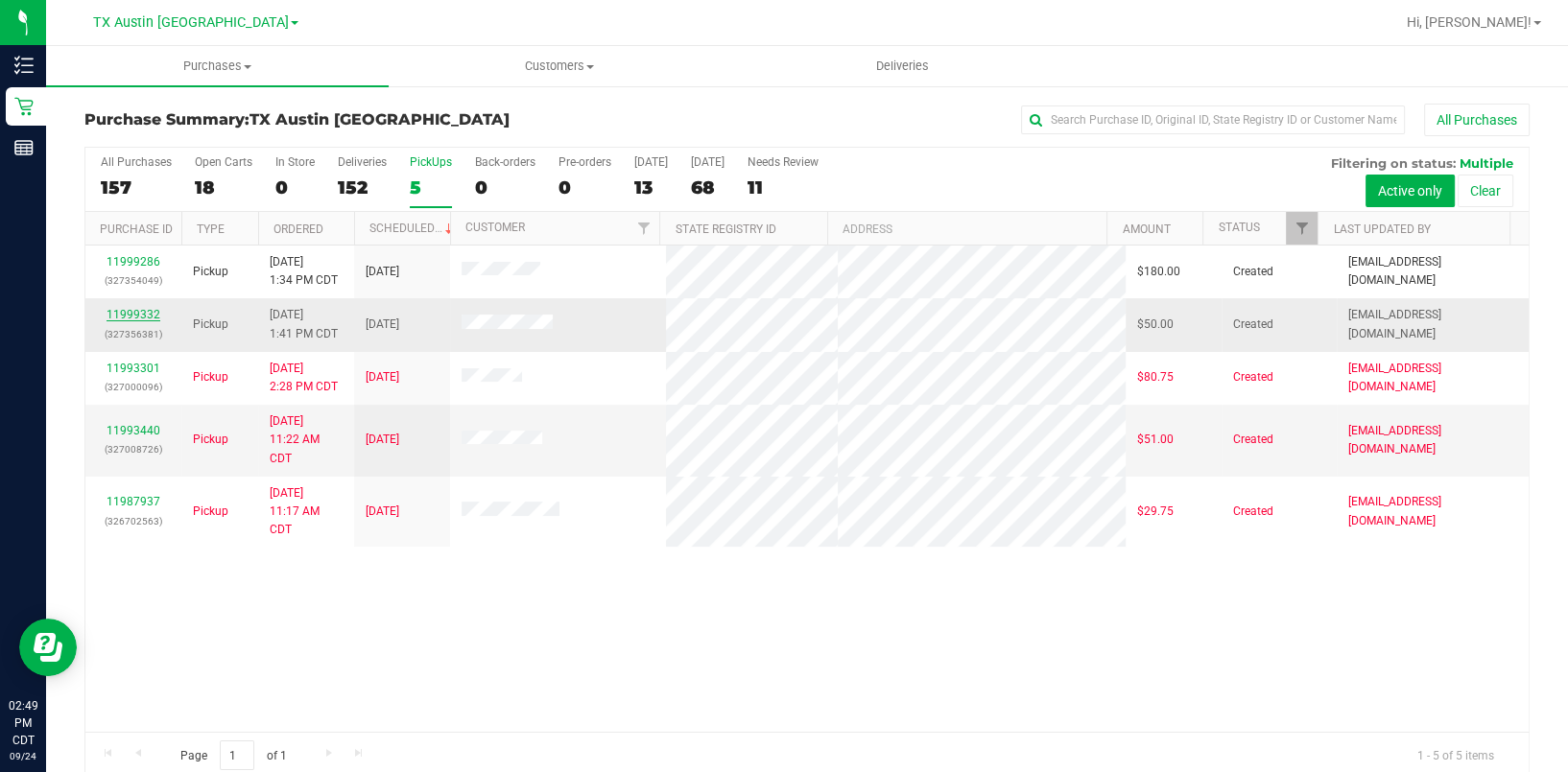
click at [152, 308] on link "11999332" at bounding box center [134, 314] width 54 height 14
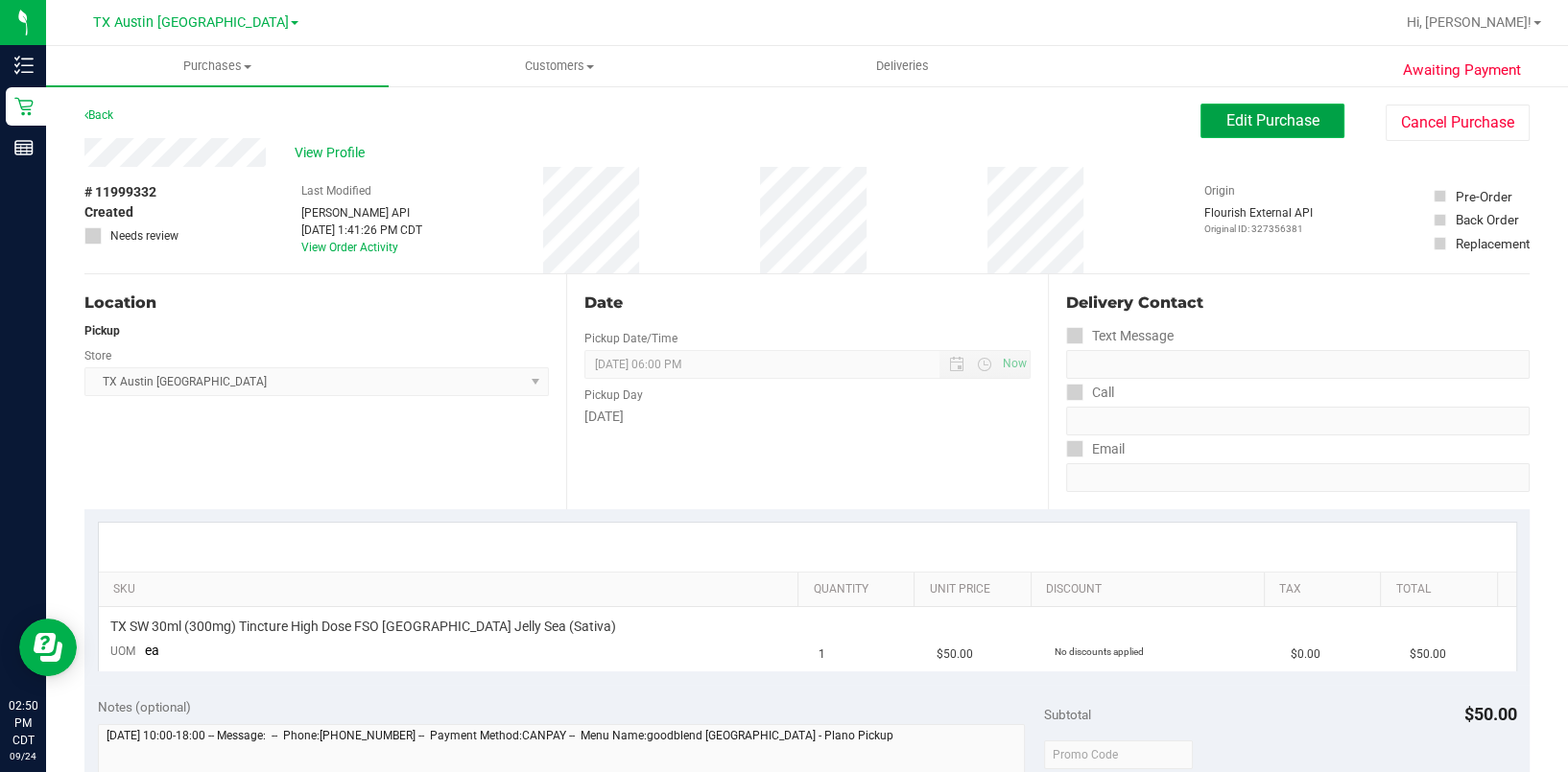
click at [1200, 106] on button "Edit Purchase" at bounding box center [1272, 121] width 144 height 35
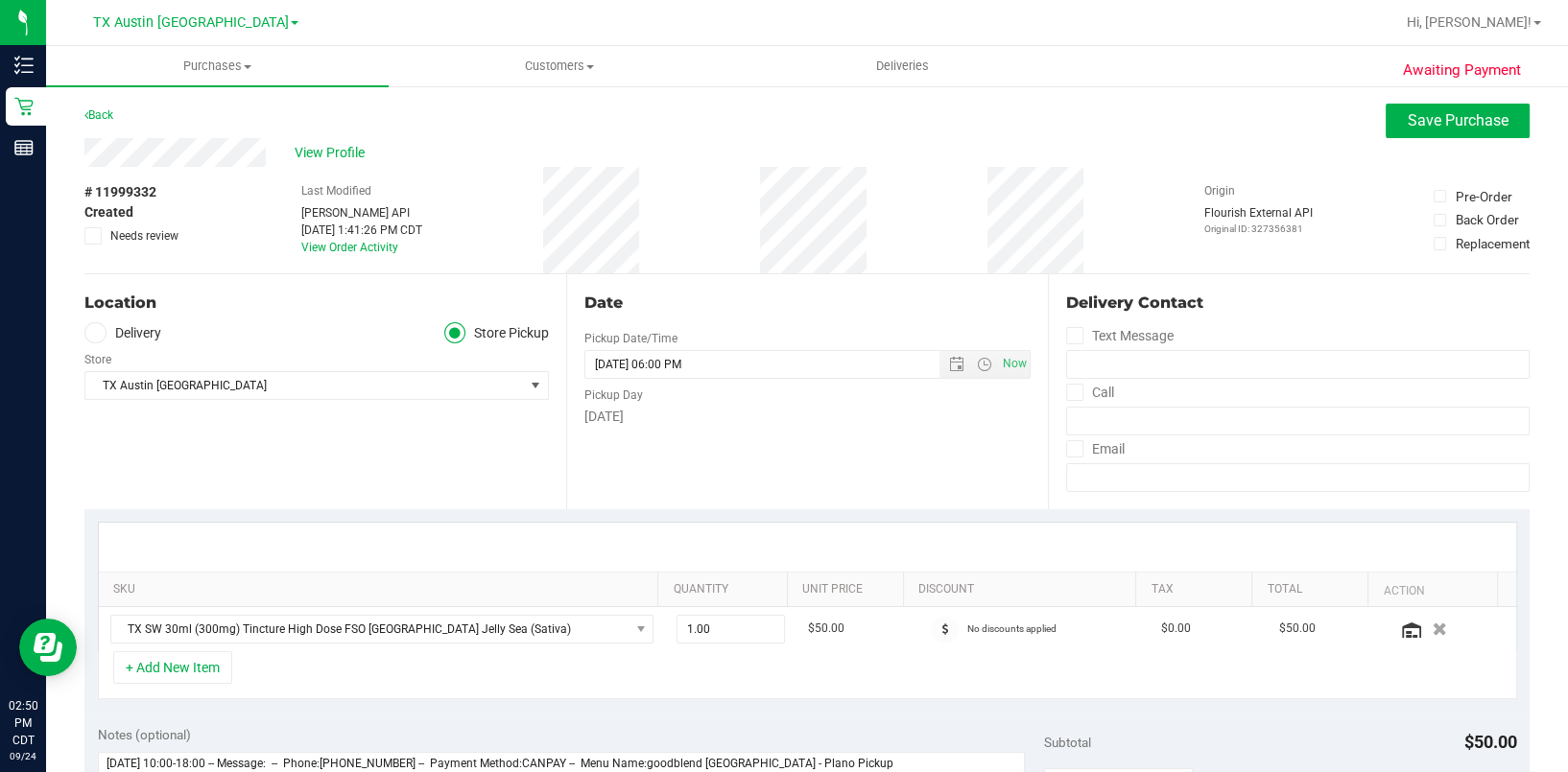
click at [161, 339] on label "Delivery" at bounding box center [122, 333] width 76 height 22
click at [0, 0] on input "Delivery" at bounding box center [0, 0] width 0 height 0
click at [198, 424] on div "[GEOGRAPHIC_DATA] [GEOGRAPHIC_DATA] [GEOGRAPHIC_DATA] Select Store [PERSON_NAME…" at bounding box center [317, 428] width 465 height 56
click at [199, 433] on span "TX Austin [GEOGRAPHIC_DATA]" at bounding box center [304, 442] width 438 height 27
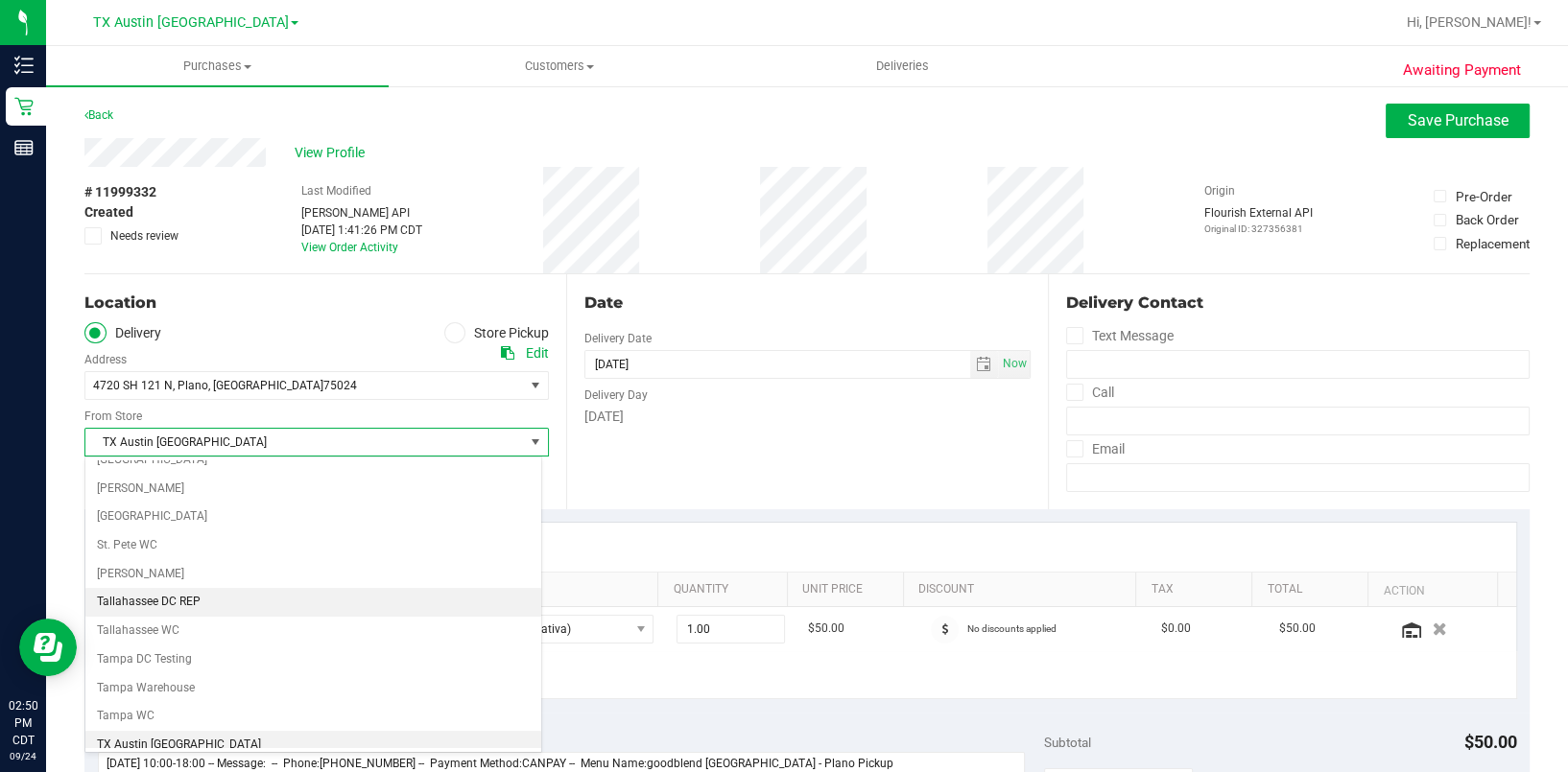
scroll to position [1381, 0]
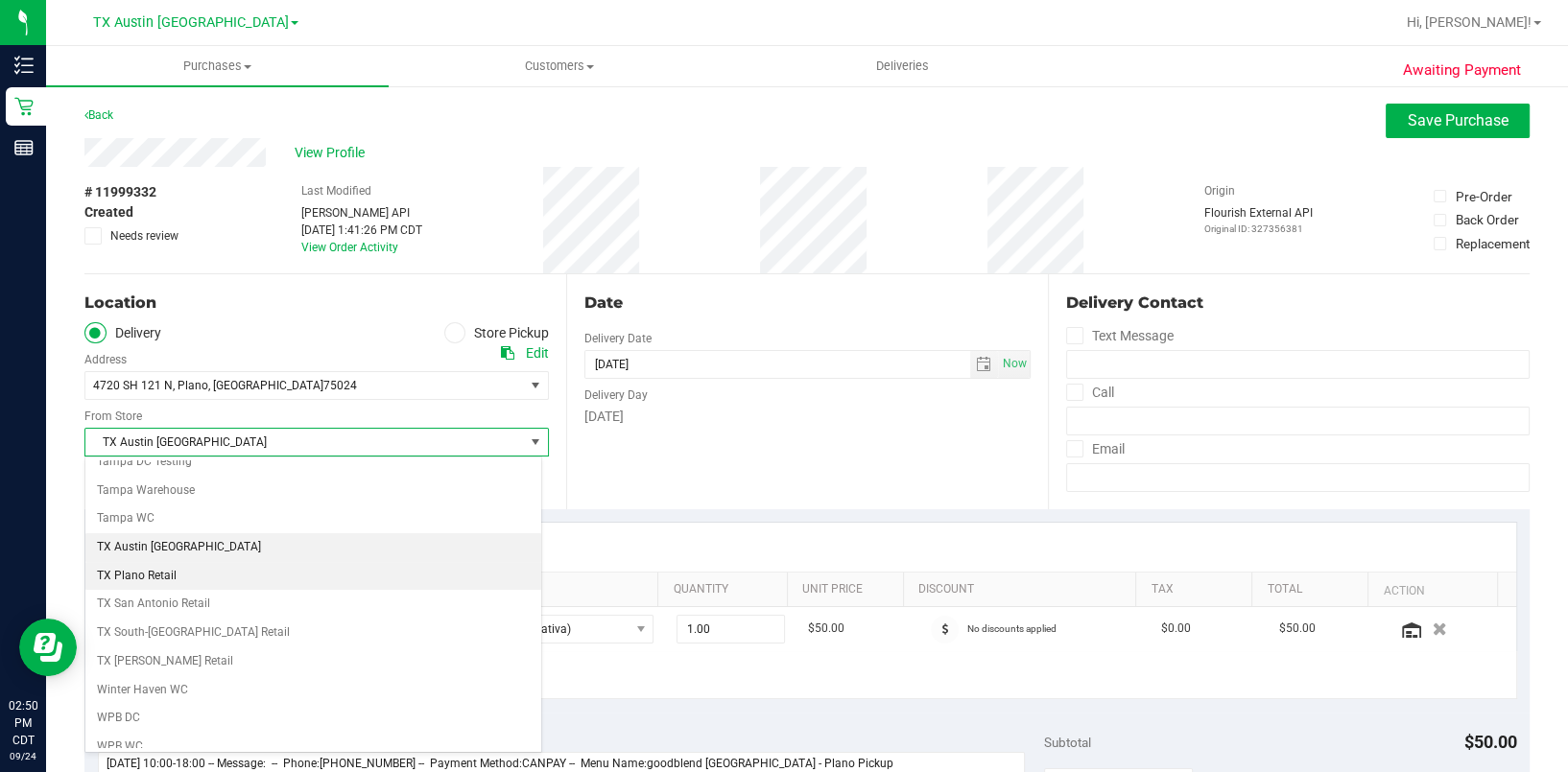
click at [204, 562] on li "TX Plano Retail" at bounding box center [313, 577] width 456 height 29
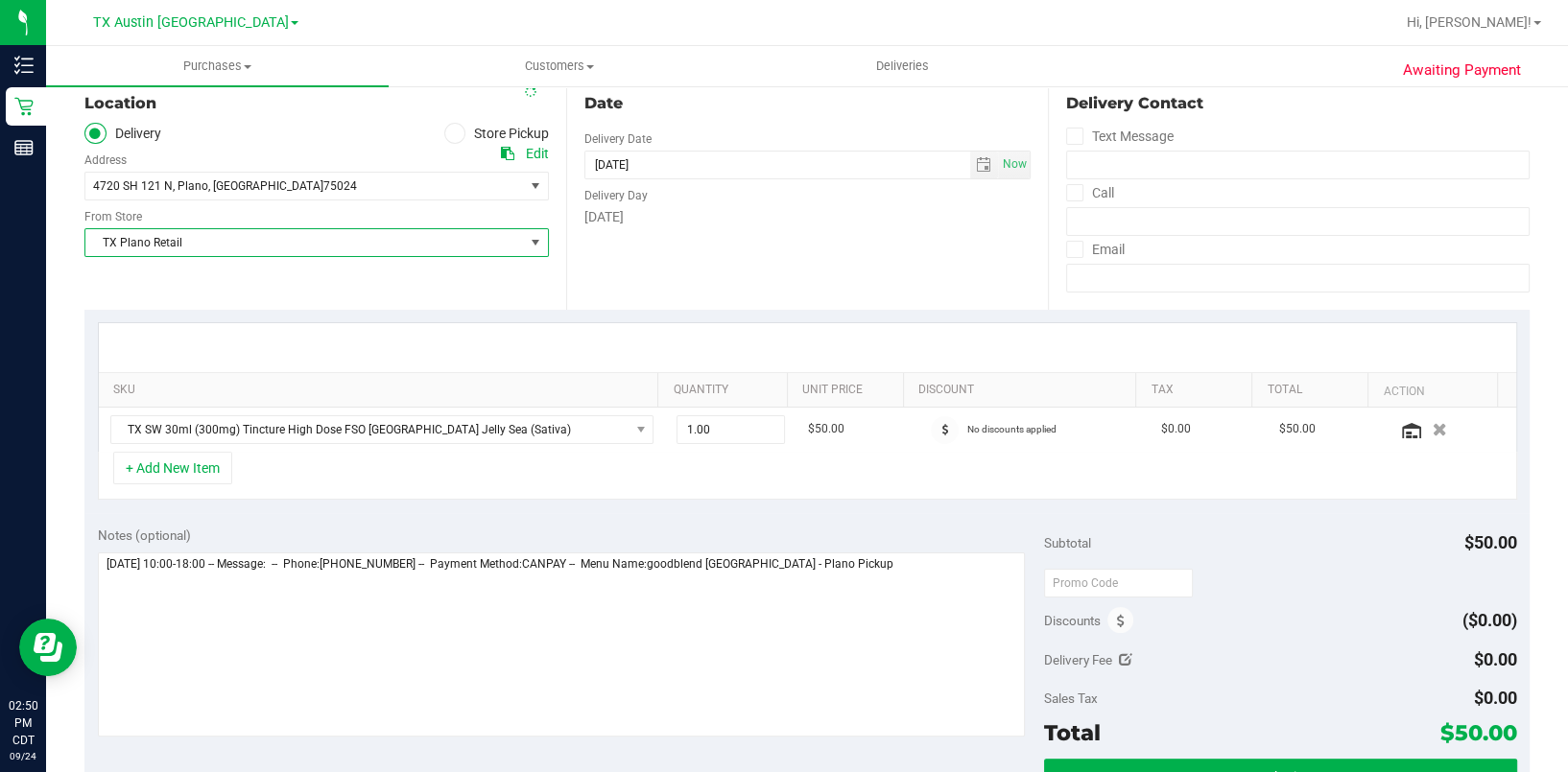
scroll to position [383, 0]
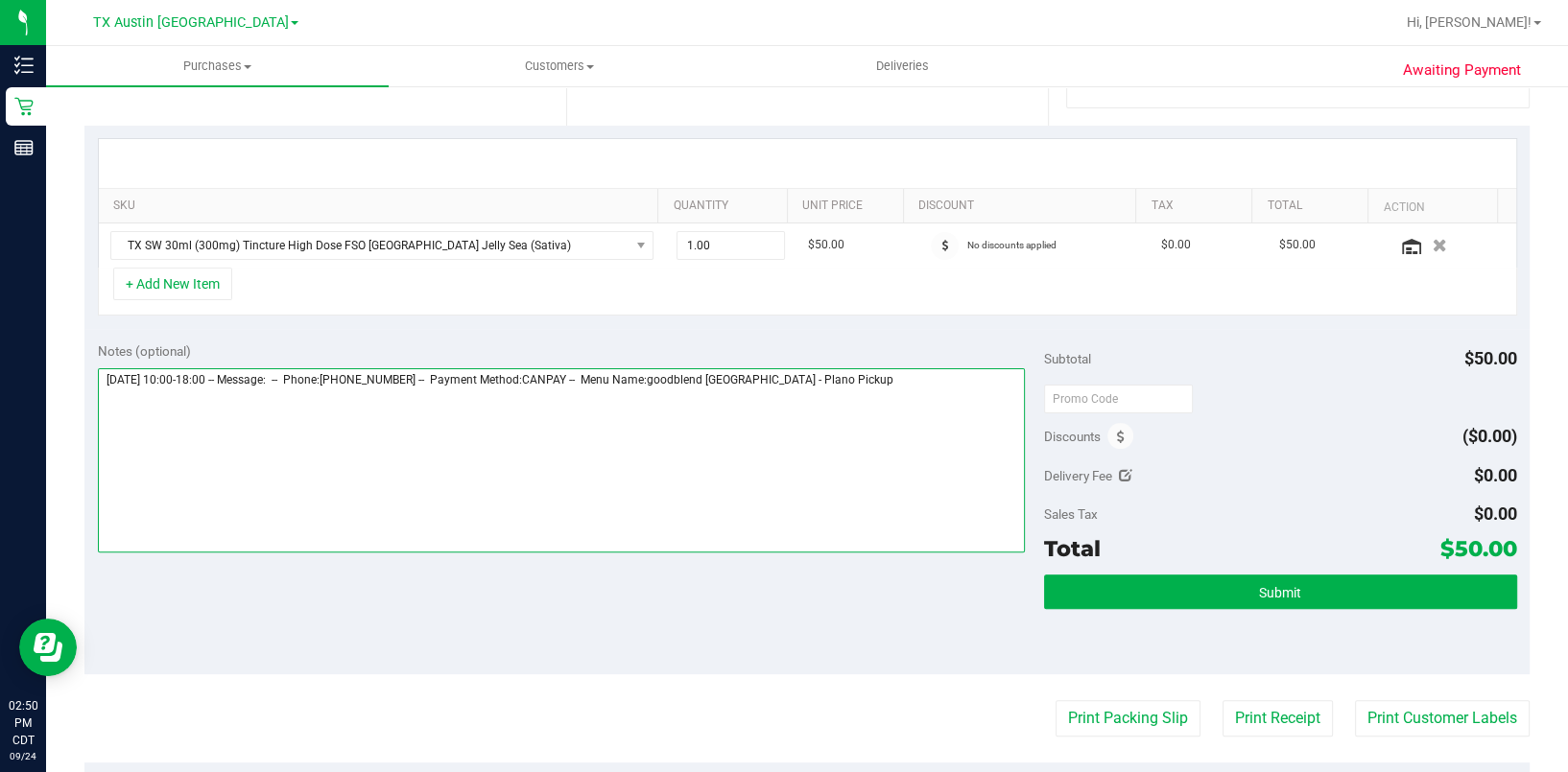
click at [899, 490] on textarea at bounding box center [560, 460] width 926 height 184
click at [679, 499] on textarea at bounding box center [560, 460] width 926 height 184
click at [678, 499] on textarea at bounding box center [560, 460] width 926 height 184
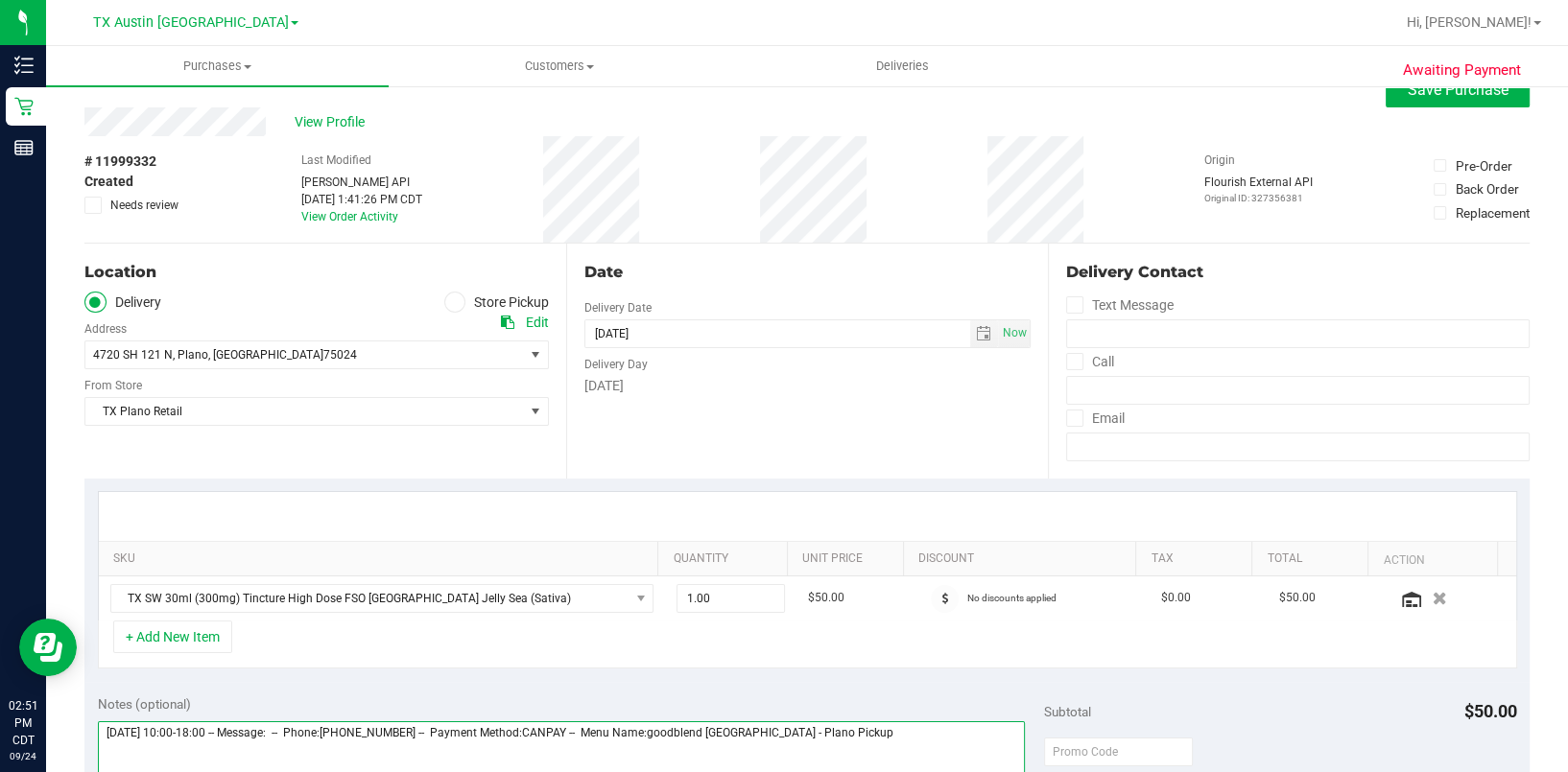
scroll to position [0, 0]
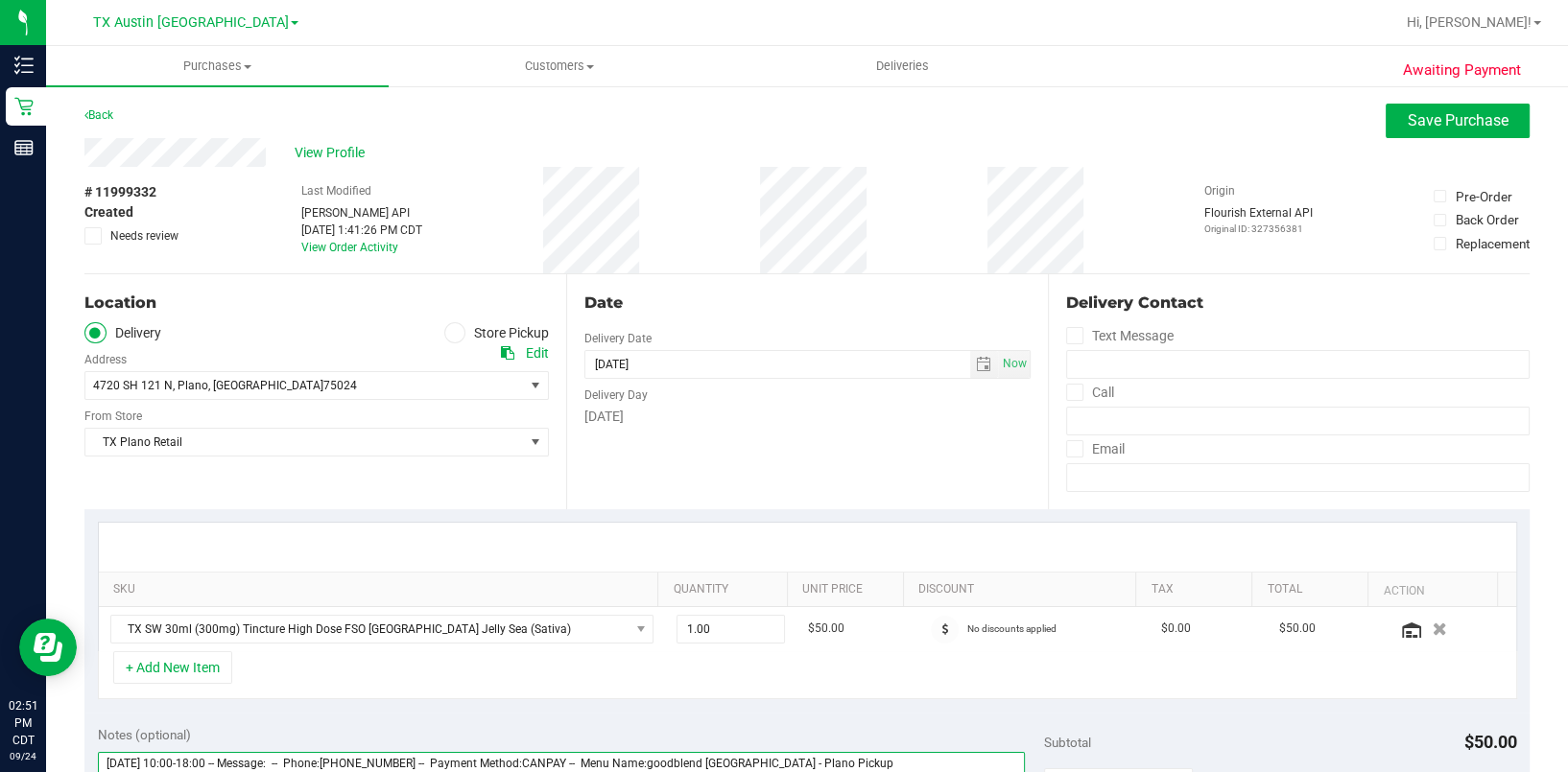
type textarea "[DATE] 10:00-18:00 -- Message: -- Phone:[PHONE_NUMBER] -- Payment Method:CANPAY…"
click at [490, 672] on div "+ Add New Item" at bounding box center [807, 675] width 1419 height 48
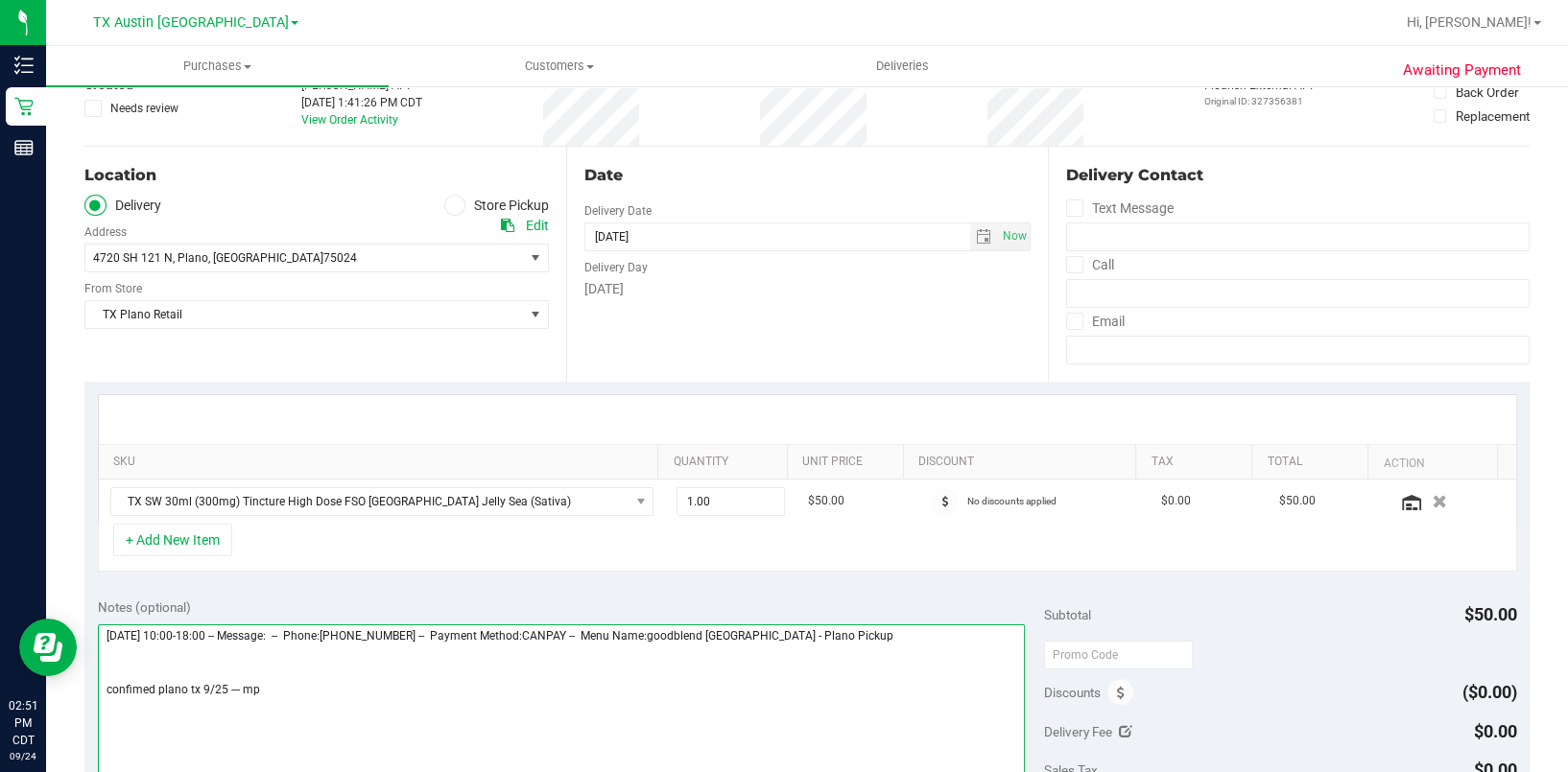
click at [505, 705] on textarea at bounding box center [560, 716] width 926 height 184
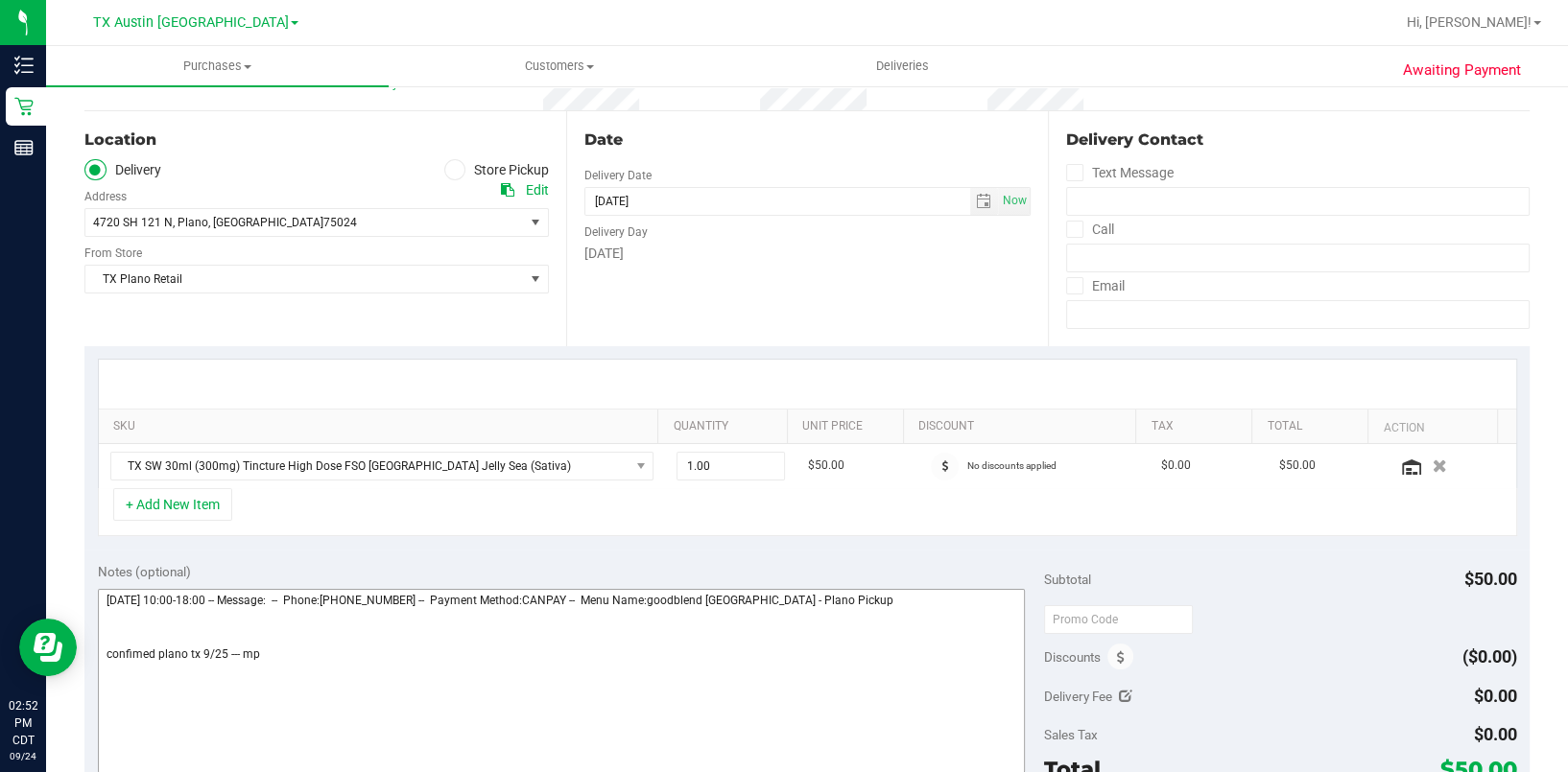
scroll to position [255, 0]
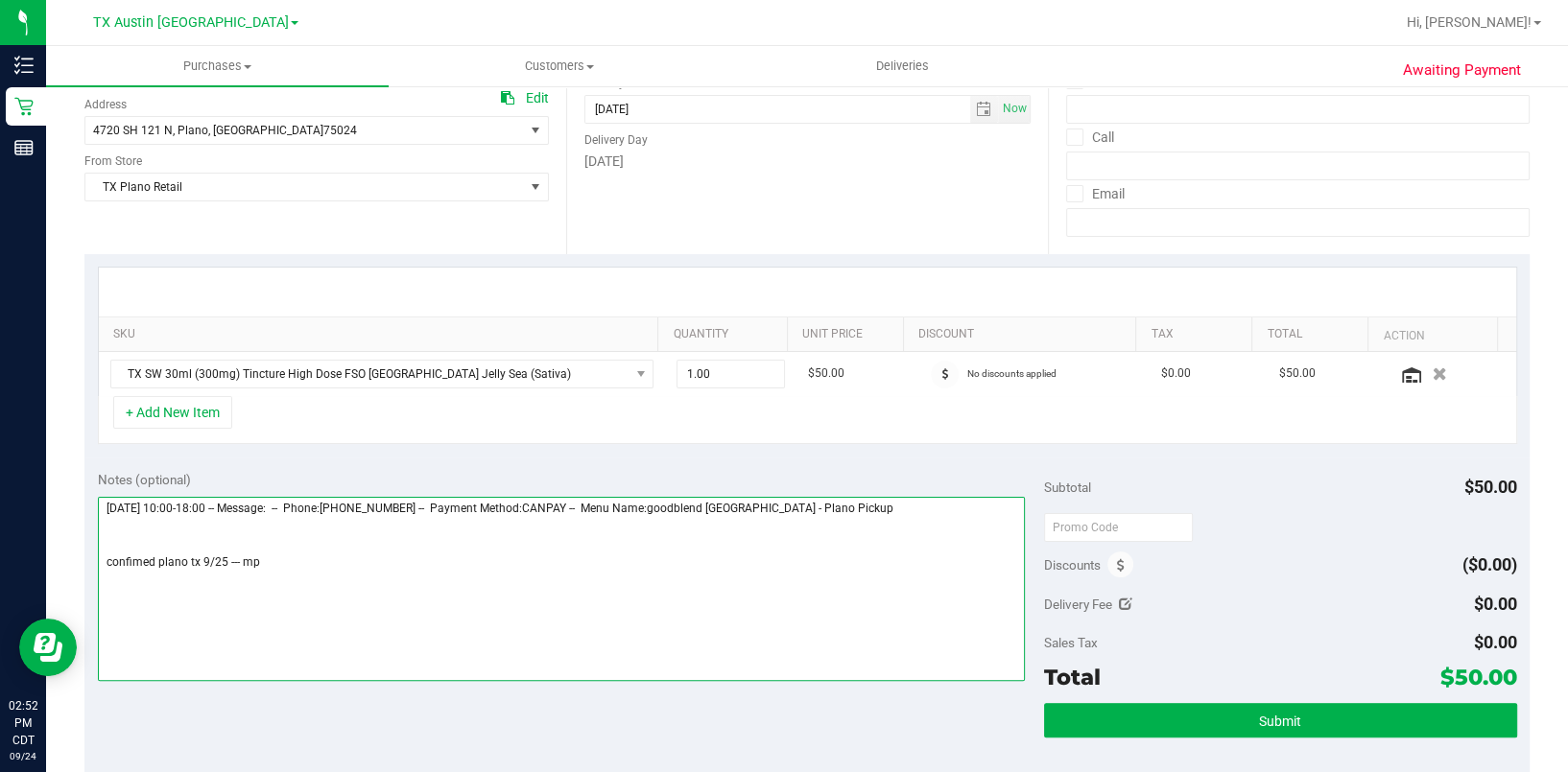
click at [410, 568] on textarea at bounding box center [560, 588] width 926 height 184
